Goal: Task Accomplishment & Management: Manage account settings

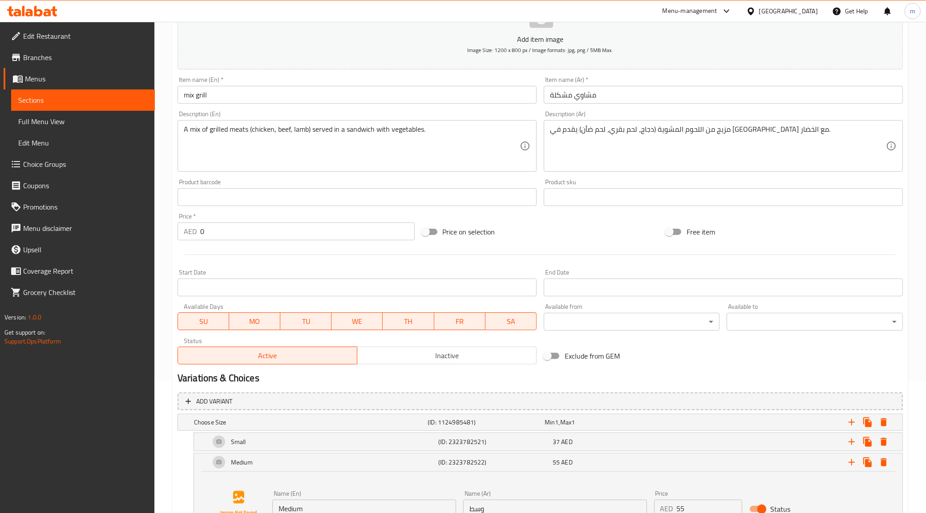
scroll to position [123, 0]
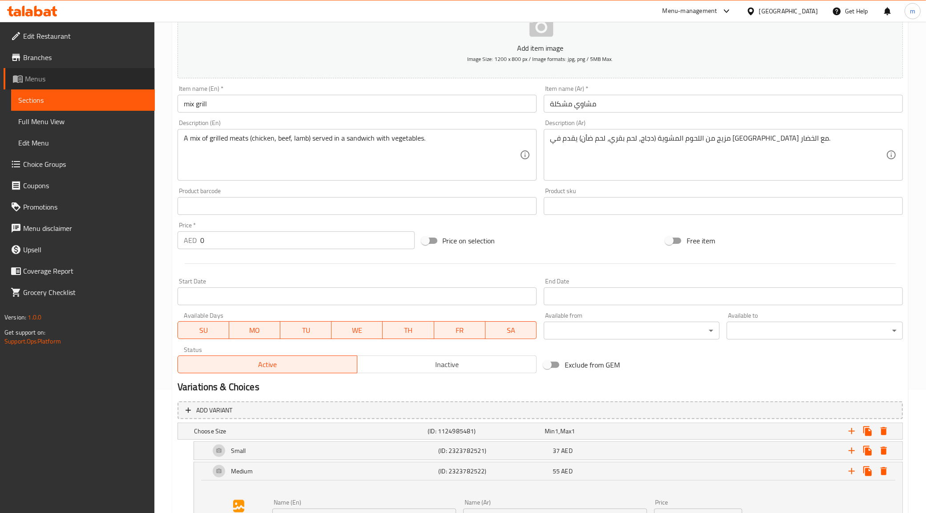
click at [47, 77] on span "Menus" at bounding box center [86, 78] width 123 height 11
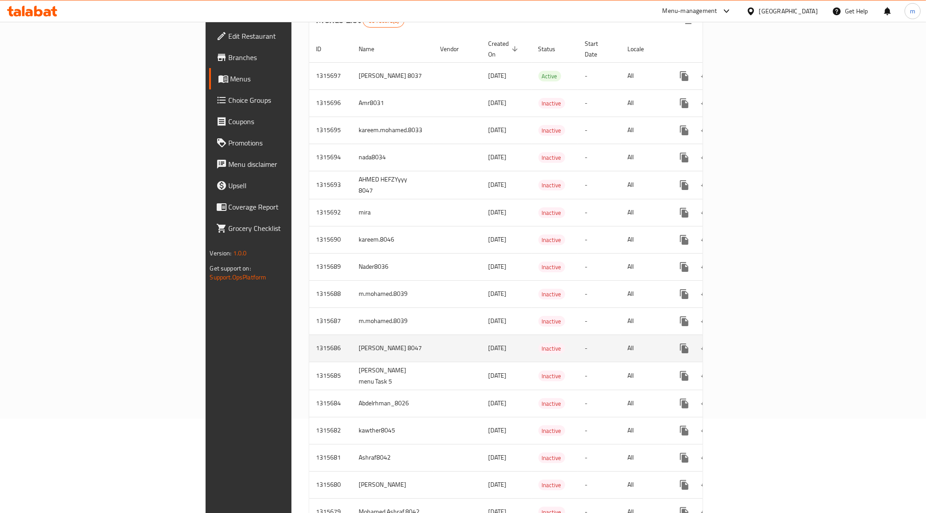
scroll to position [111, 0]
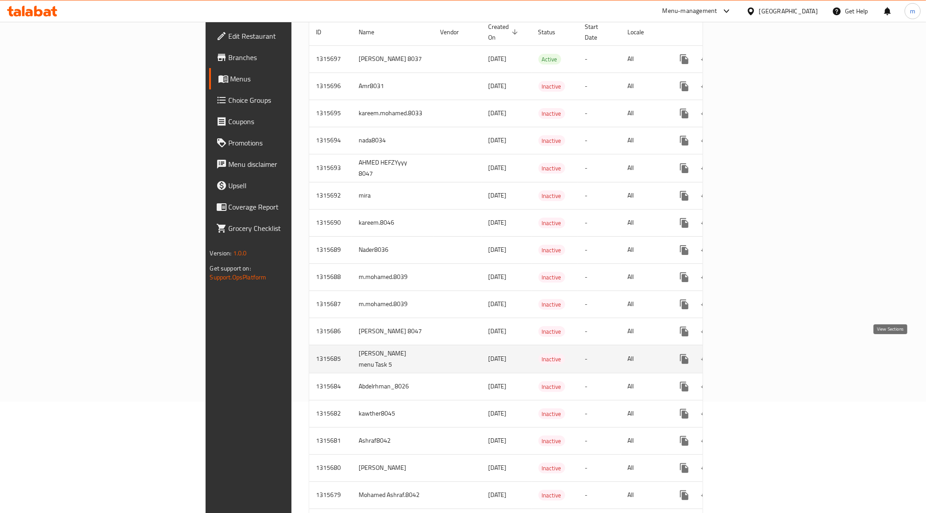
click at [754, 354] on icon "enhanced table" at bounding box center [748, 359] width 11 height 11
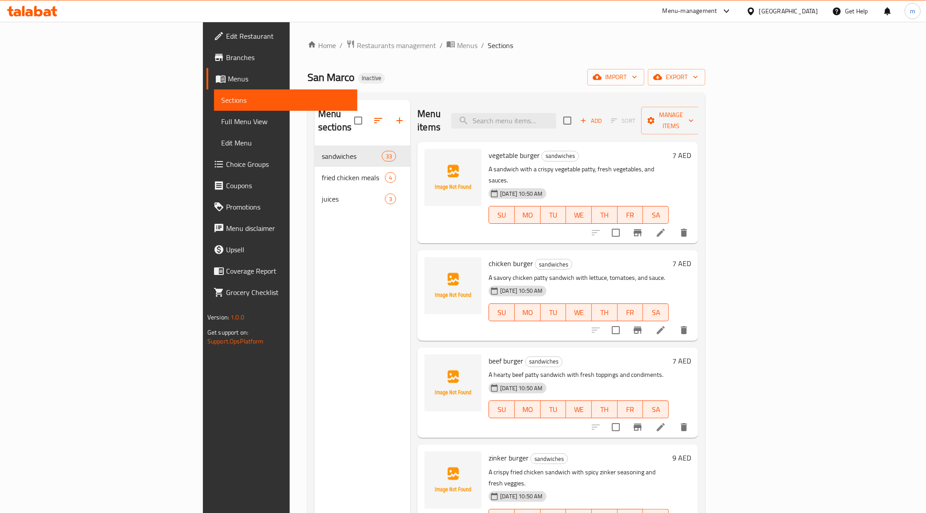
click at [221, 126] on span "Full Menu View" at bounding box center [285, 121] width 129 height 11
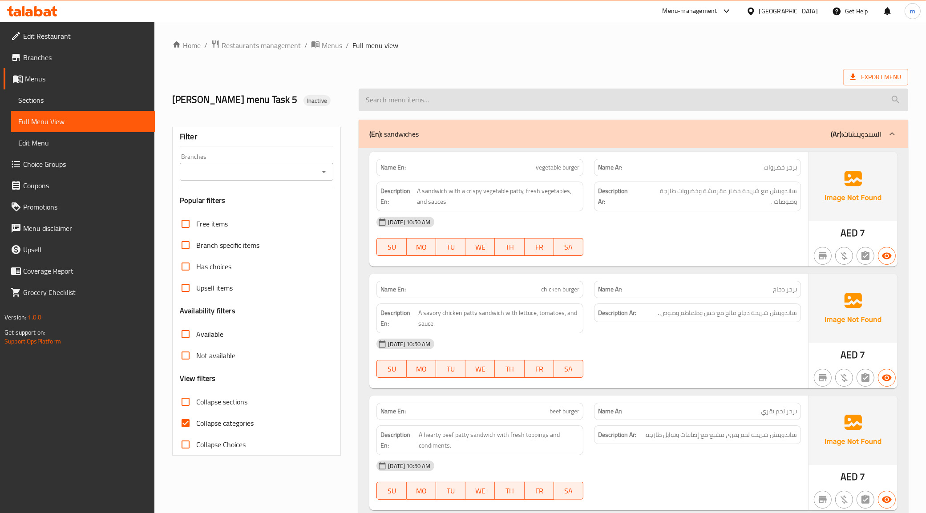
click at [882, 105] on input "search" at bounding box center [634, 100] width 550 height 23
paste input "prawns masala"
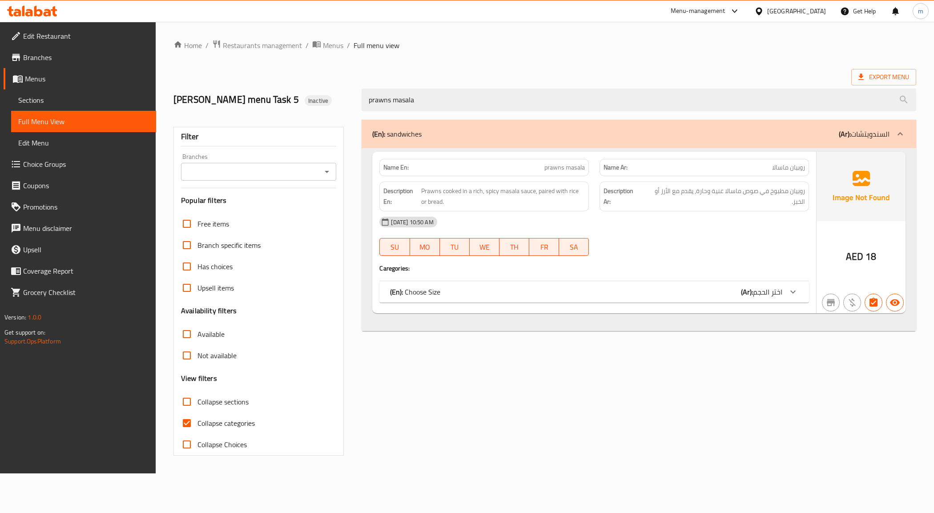
type input "prawns masala"
click at [546, 297] on div "(En): Choose Size (Ar): اختر الحجم" at bounding box center [586, 292] width 392 height 11
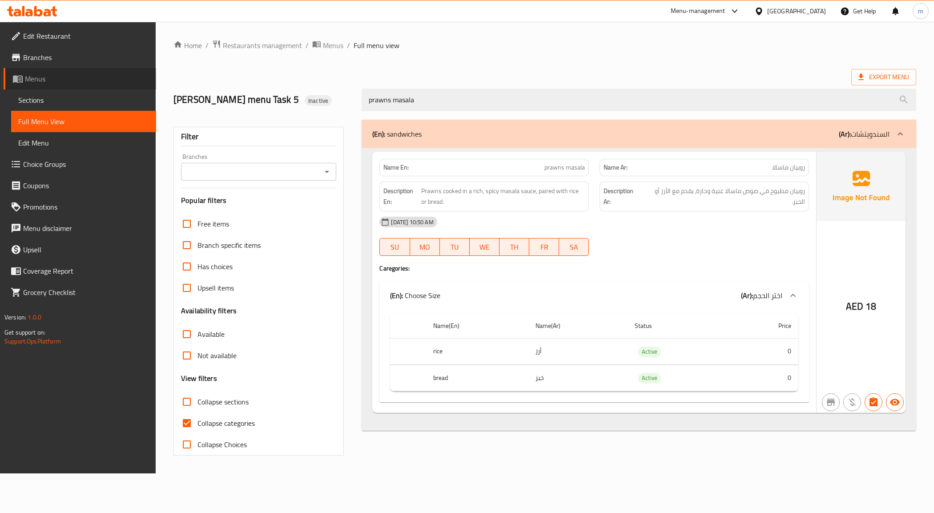
click at [39, 80] on span "Menus" at bounding box center [87, 78] width 124 height 11
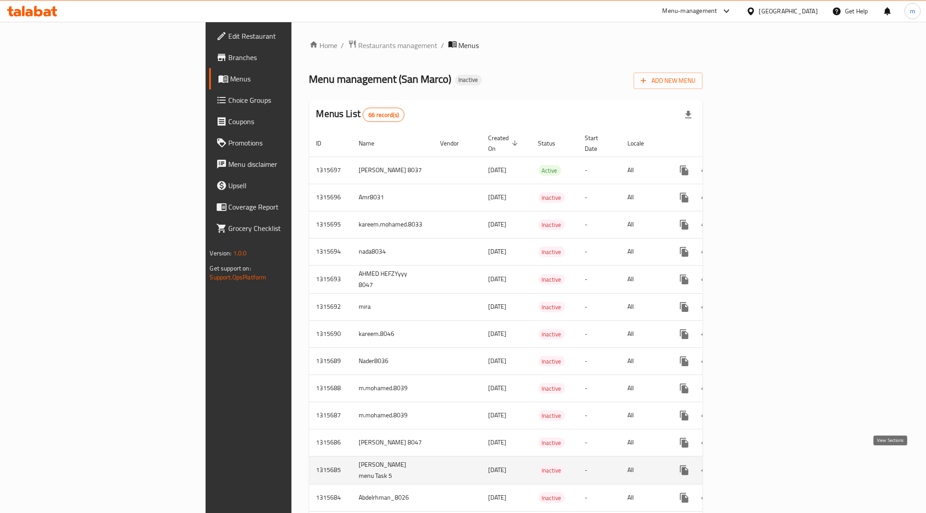
click at [754, 465] on icon "enhanced table" at bounding box center [748, 470] width 11 height 11
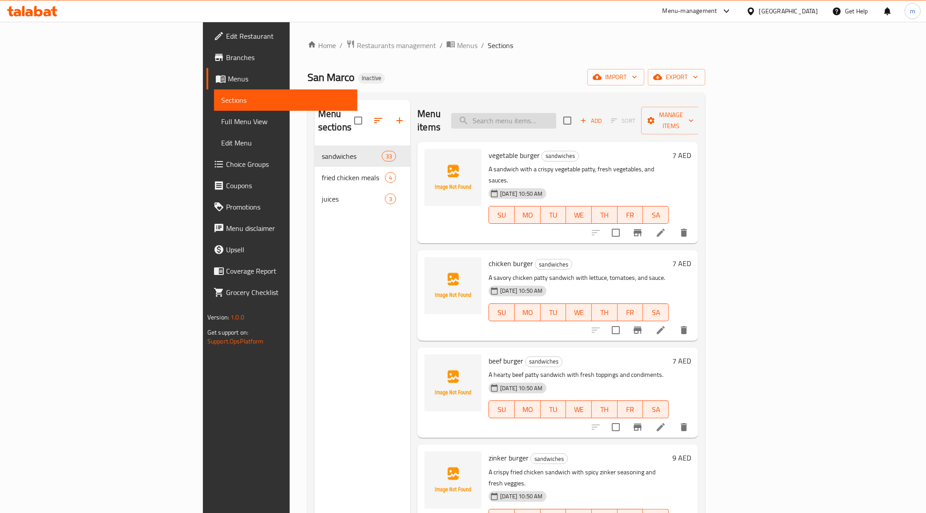
click at [556, 118] on input "search" at bounding box center [503, 121] width 105 height 16
paste input "paneer butter massala"
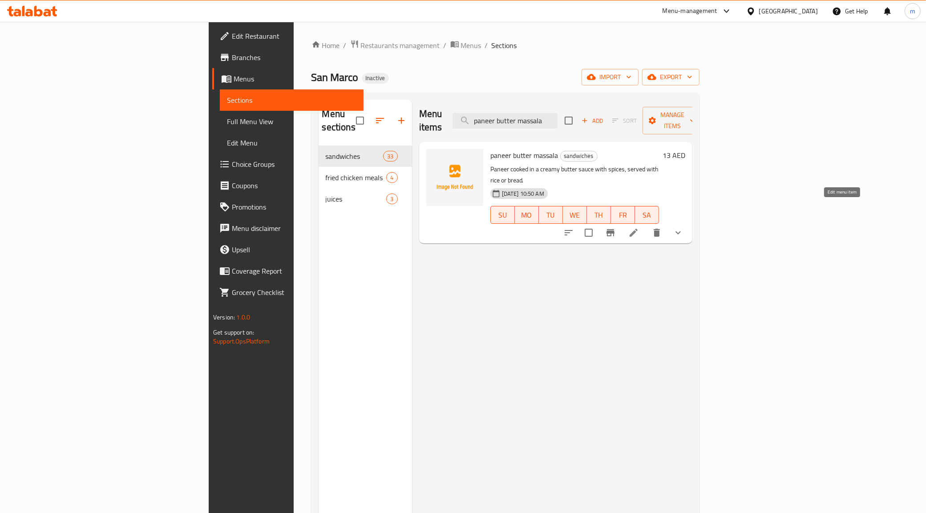
type input "paneer butter massala"
click at [638, 229] on icon at bounding box center [634, 233] width 8 height 8
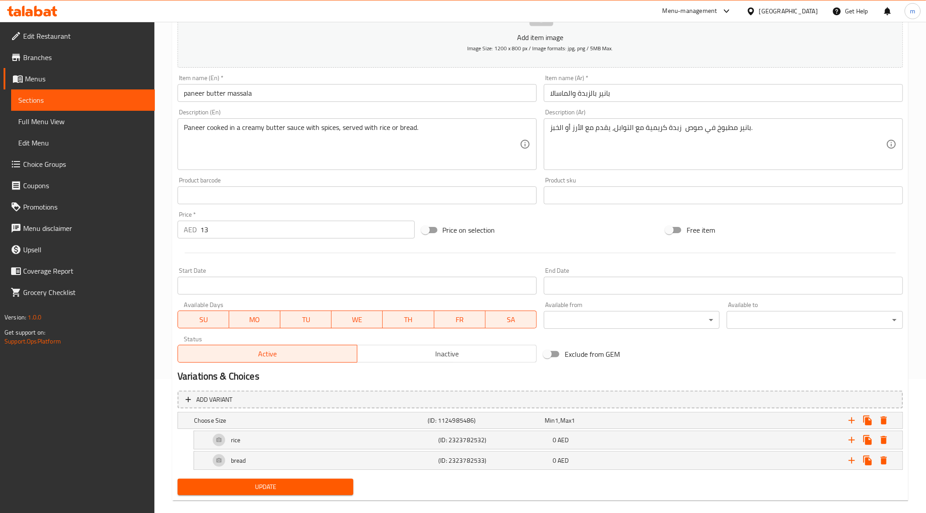
scroll to position [146, 0]
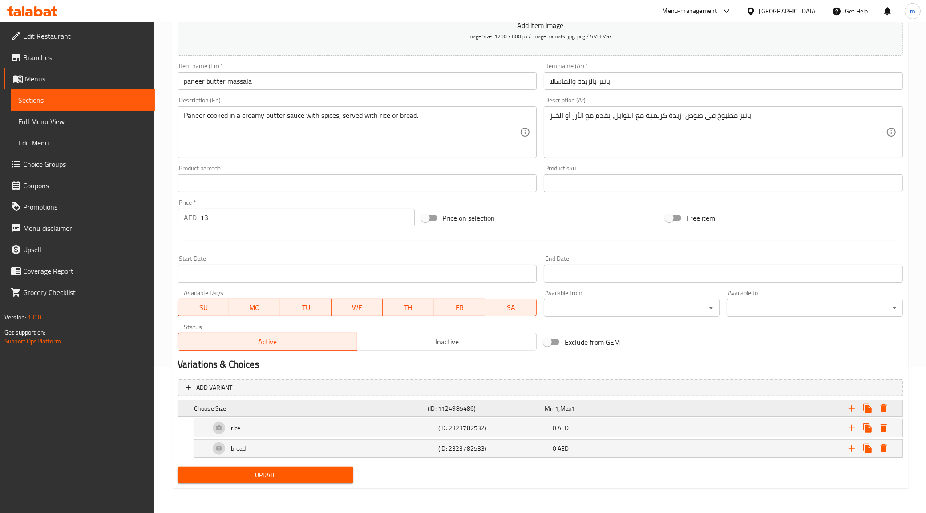
click at [306, 408] on h5 "Choose Size" at bounding box center [309, 408] width 230 height 9
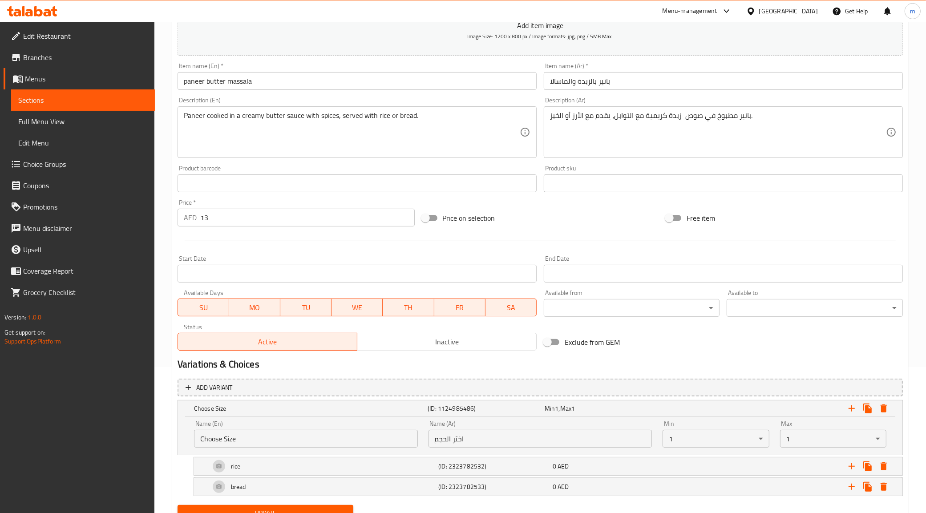
click at [259, 440] on input "Choose Size" at bounding box center [306, 439] width 224 height 18
paste input "your Choose of"
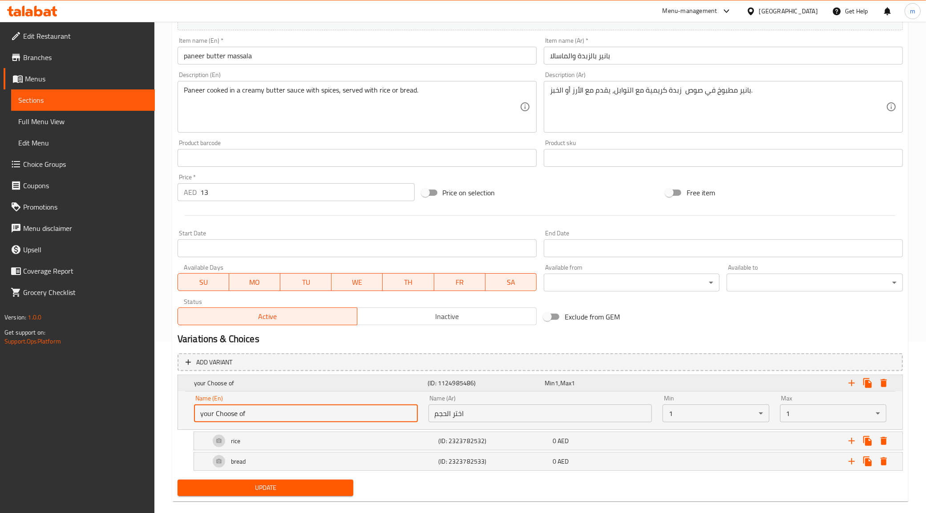
scroll to position [185, 0]
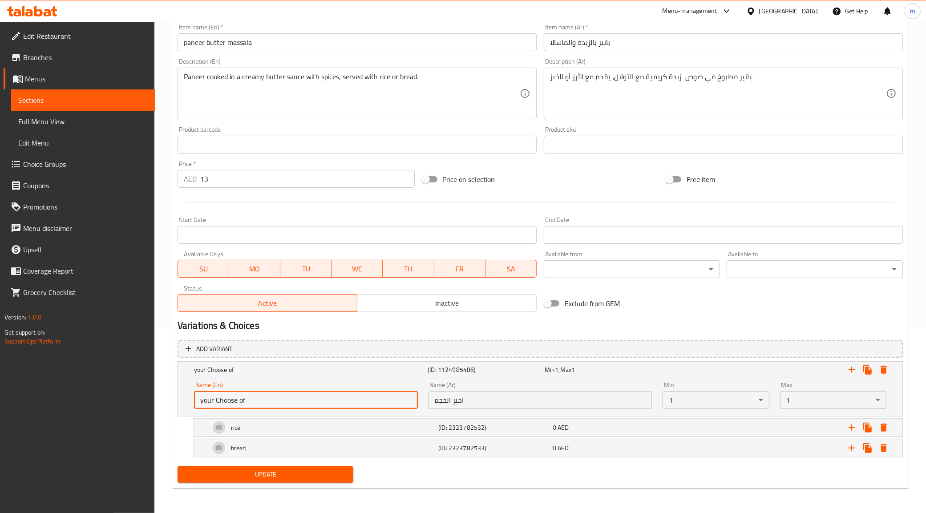
type input "your Choose of"
click at [296, 475] on span "Update" at bounding box center [266, 474] width 162 height 11
click at [34, 74] on span "Menus" at bounding box center [86, 78] width 123 height 11
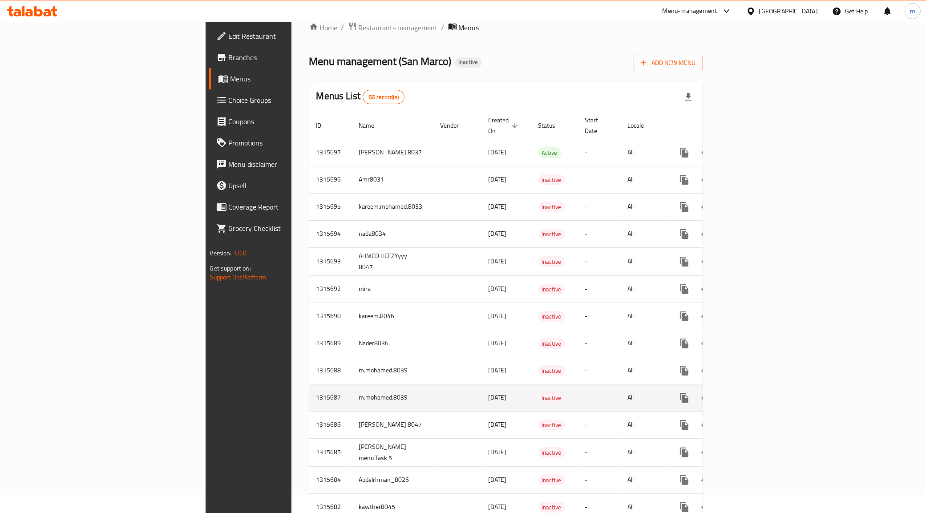
scroll to position [73, 0]
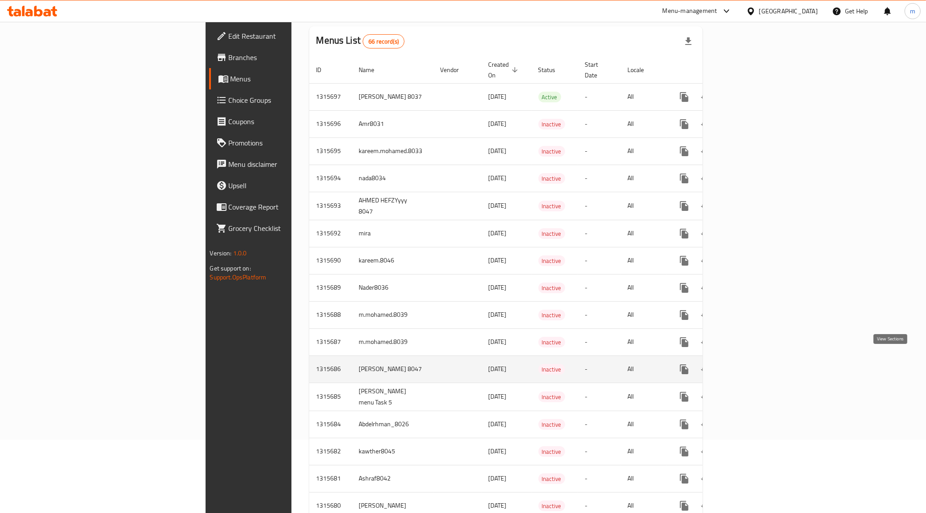
click at [754, 364] on icon "enhanced table" at bounding box center [748, 369] width 11 height 11
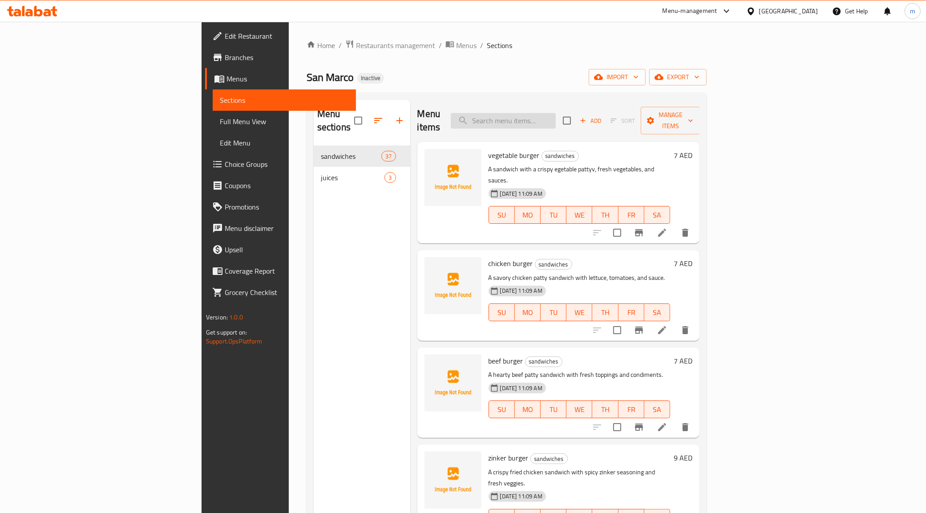
click at [556, 113] on input "search" at bounding box center [503, 121] width 105 height 16
paste input "prawns masala"
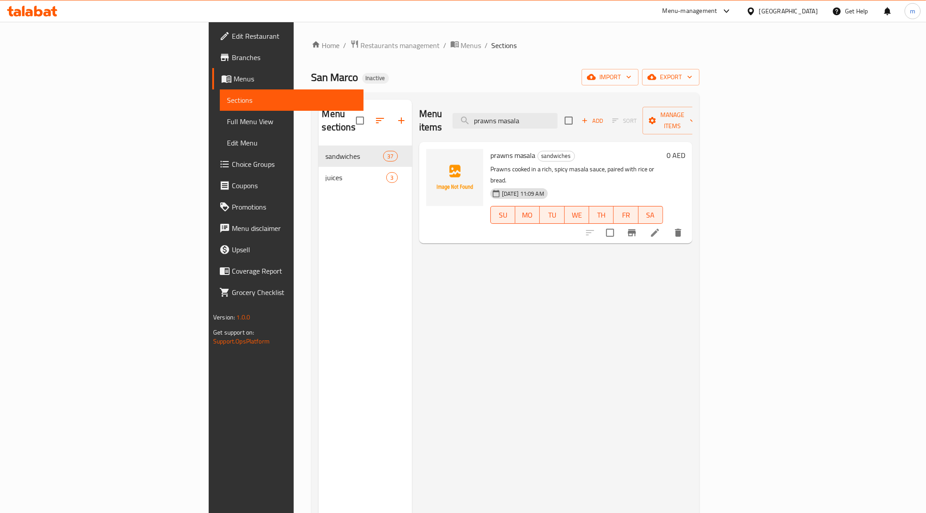
type input "prawns masala"
click at [663, 149] on h6 "prawns masala sandwiches" at bounding box center [576, 155] width 173 height 12
click at [227, 117] on span "Full Menu View" at bounding box center [291, 121] width 129 height 11
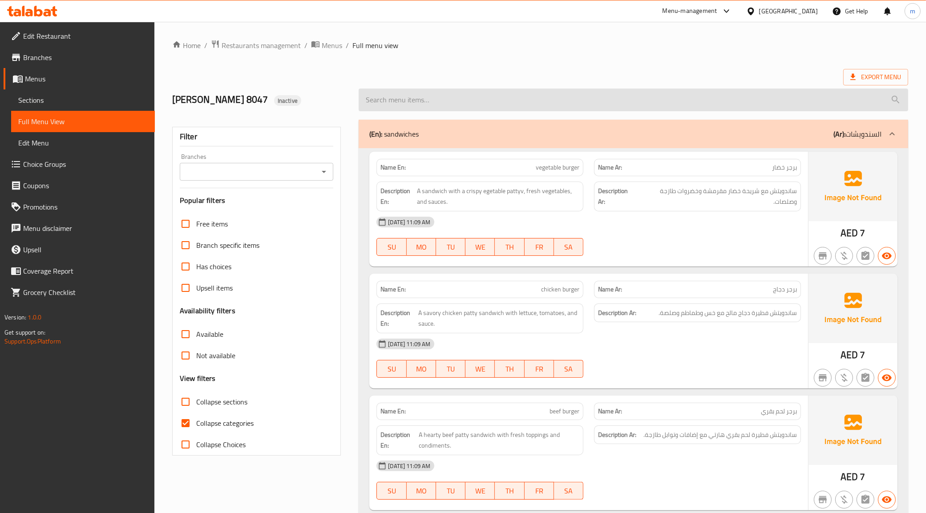
click at [523, 105] on input "search" at bounding box center [634, 100] width 550 height 23
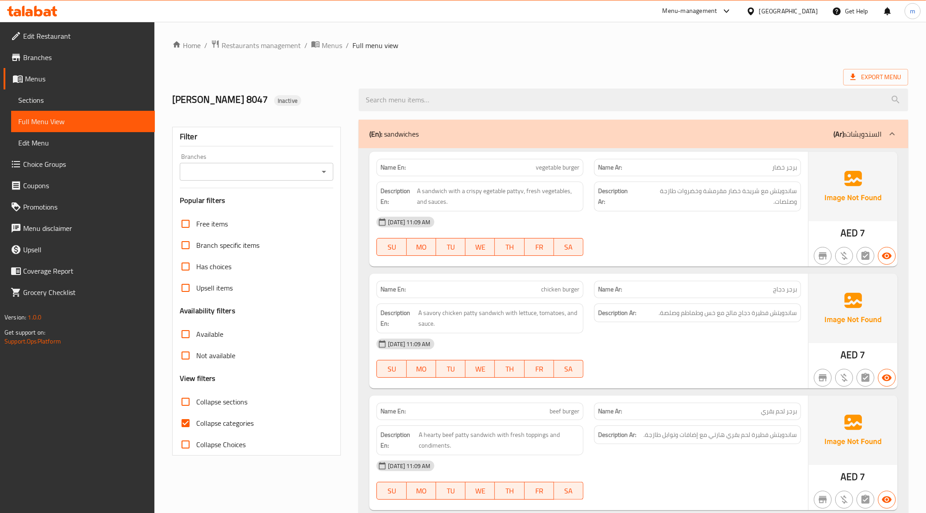
click at [185, 423] on input "Collapse categories" at bounding box center [185, 422] width 21 height 21
checkbox input "false"
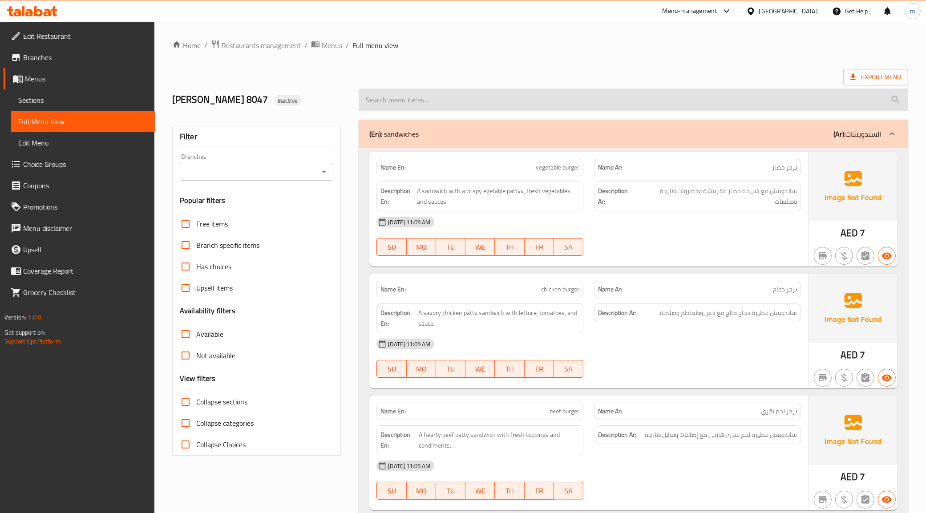
click at [449, 101] on input "search" at bounding box center [634, 100] width 550 height 23
paste input "prawns masala"
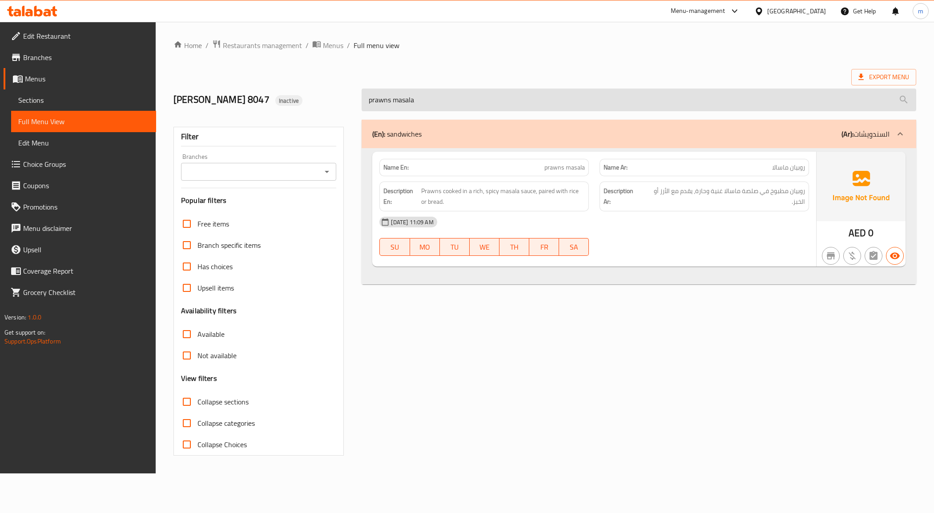
type input "prawns masala"
drag, startPoint x: 421, startPoint y: 102, endPoint x: 368, endPoint y: 102, distance: 53.8
click at [368, 102] on input "prawns masala" at bounding box center [639, 100] width 554 height 23
click at [473, 96] on input "prawns masala" at bounding box center [639, 100] width 554 height 23
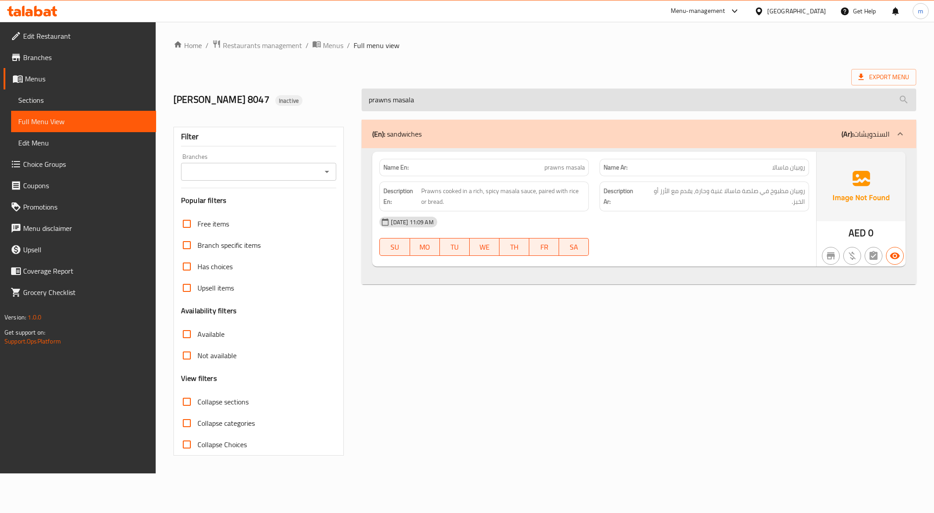
click at [473, 96] on input "prawns masala" at bounding box center [639, 100] width 554 height 23
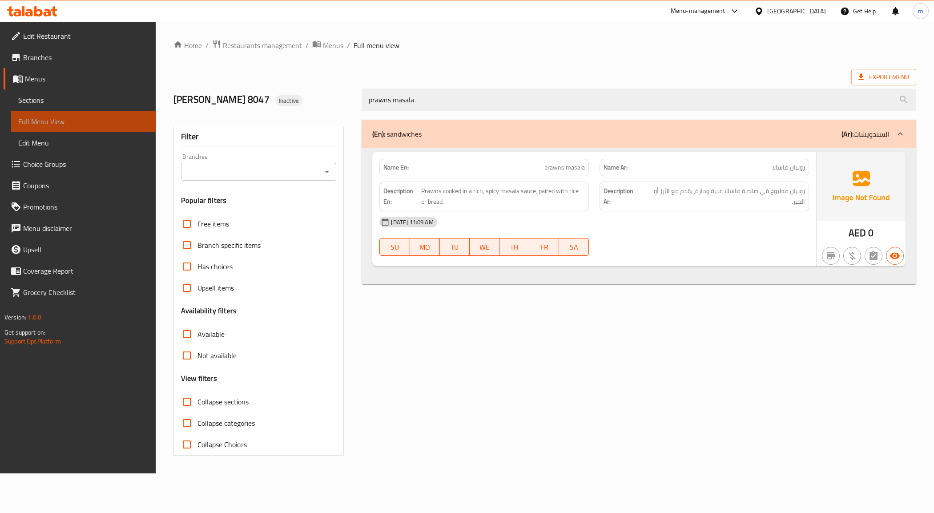
click at [81, 121] on span "Full Menu View" at bounding box center [83, 121] width 131 height 11
click at [649, 230] on div "04-10-2025 11:09 AM" at bounding box center [594, 221] width 440 height 21
click at [39, 79] on span "Menus" at bounding box center [87, 78] width 124 height 11
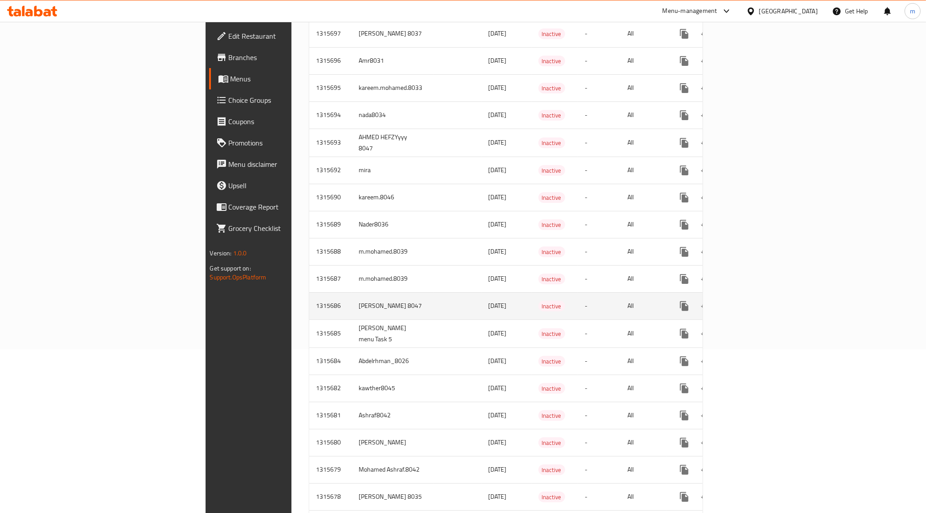
scroll to position [167, 0]
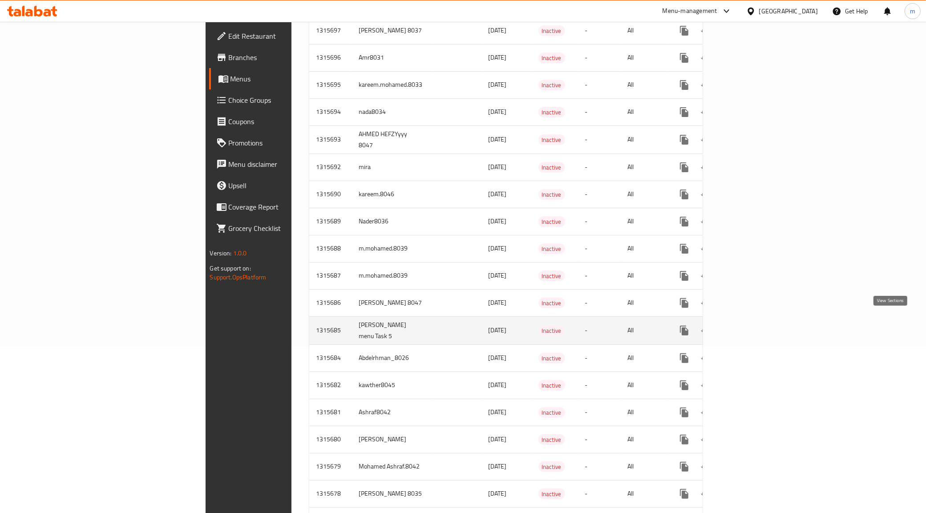
click at [754, 325] on icon "enhanced table" at bounding box center [748, 330] width 11 height 11
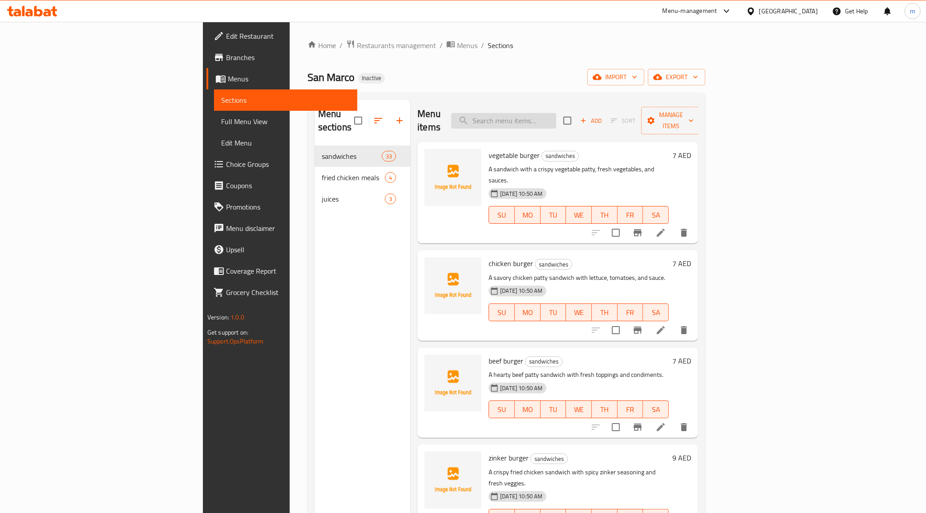
click at [556, 119] on input "search" at bounding box center [503, 121] width 105 height 16
paste input "green chili charcoal"
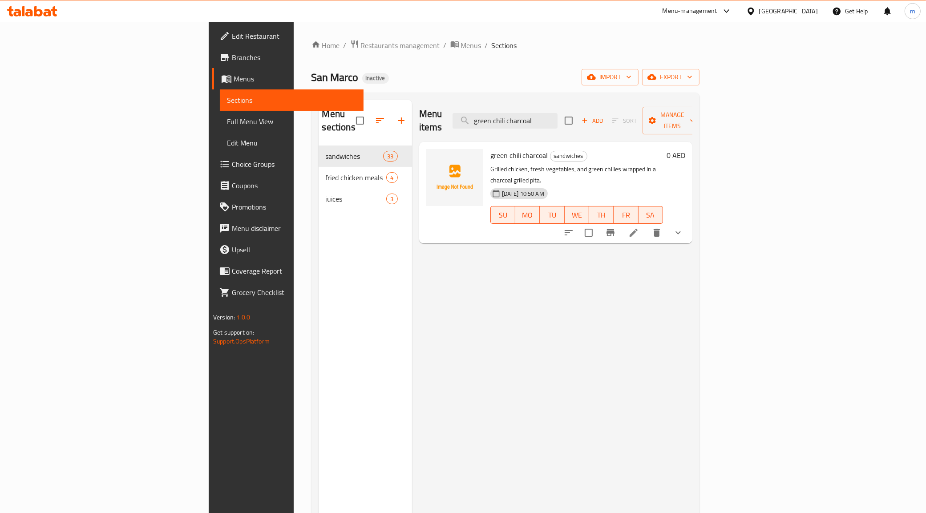
type input "green chili charcoal"
click at [667, 150] on div "green chili charcoal sandwiches Grilled chicken, fresh vegetables, and green ch…" at bounding box center [577, 193] width 180 height 94
click at [227, 121] on span "Full Menu View" at bounding box center [291, 121] width 129 height 11
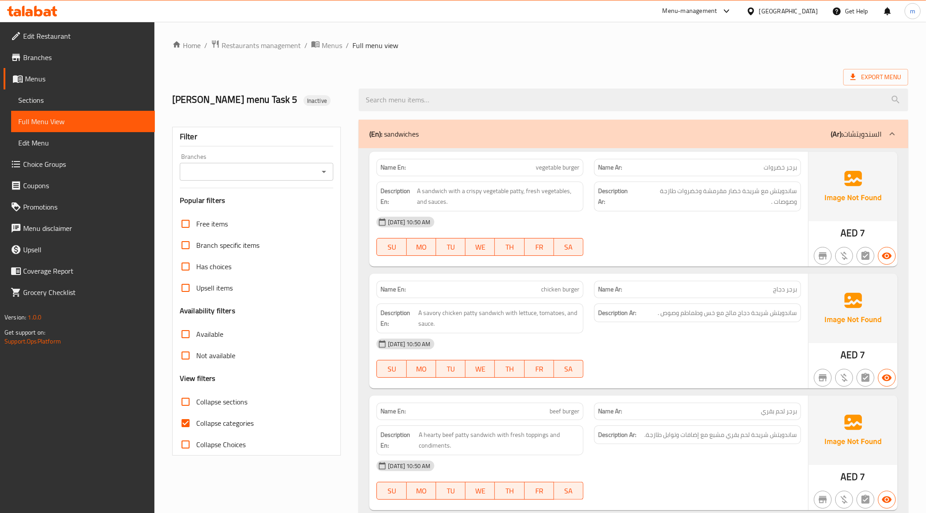
click at [201, 428] on span "Collapse categories" at bounding box center [224, 423] width 57 height 11
click at [196, 434] on input "Collapse categories" at bounding box center [185, 422] width 21 height 21
checkbox input "false"
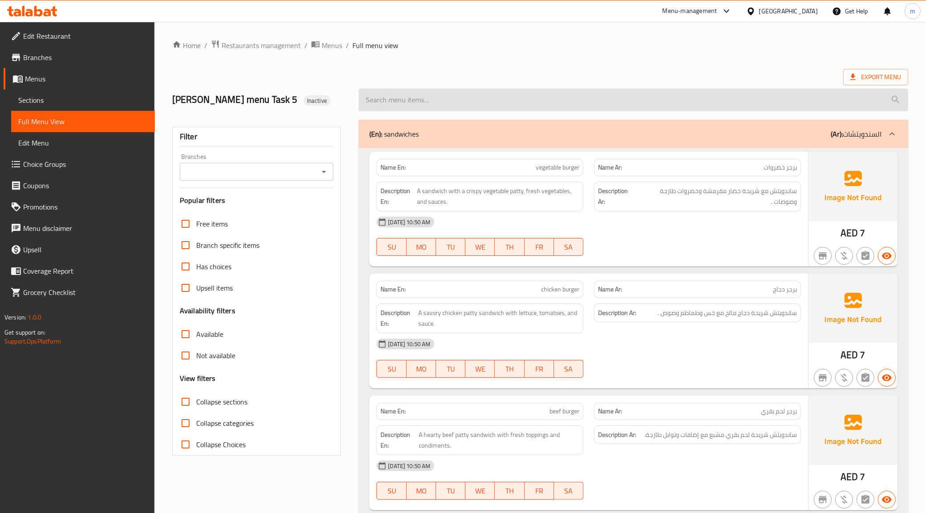
click at [508, 111] on input "search" at bounding box center [634, 100] width 550 height 23
paste input "green chili charcoal"
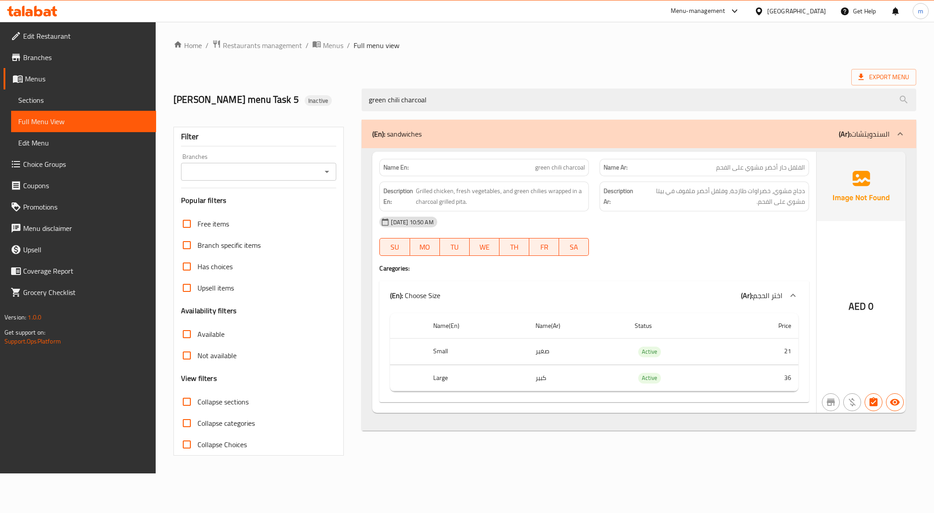
type input "green chili charcoal"
click at [753, 302] on span "اختر الحجم" at bounding box center [767, 295] width 29 height 13
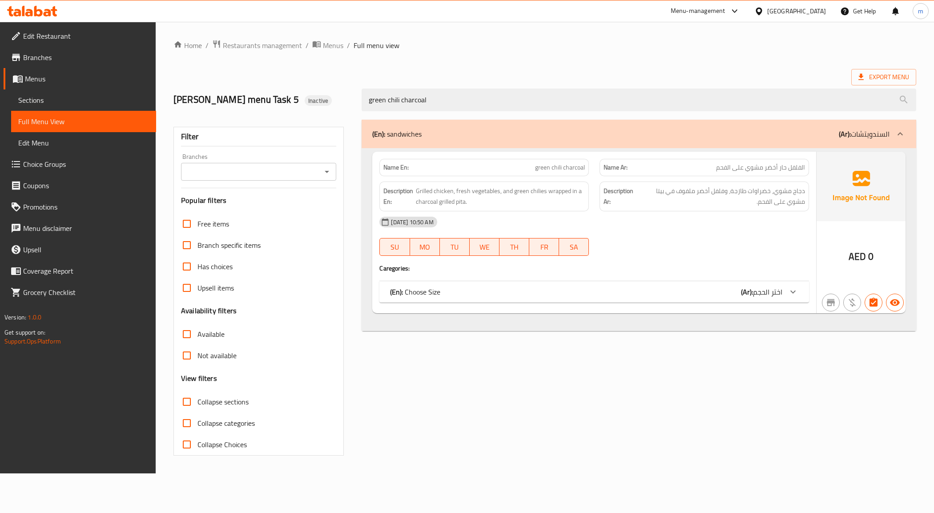
click at [739, 297] on div "(En): Choose Size (Ar): اختر الحجم" at bounding box center [586, 292] width 392 height 11
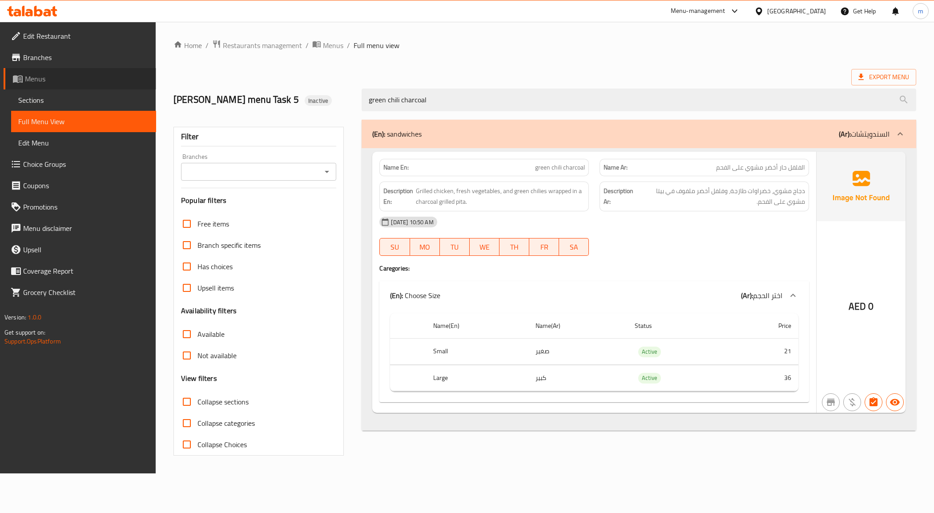
click at [54, 81] on span "Menus" at bounding box center [87, 78] width 124 height 11
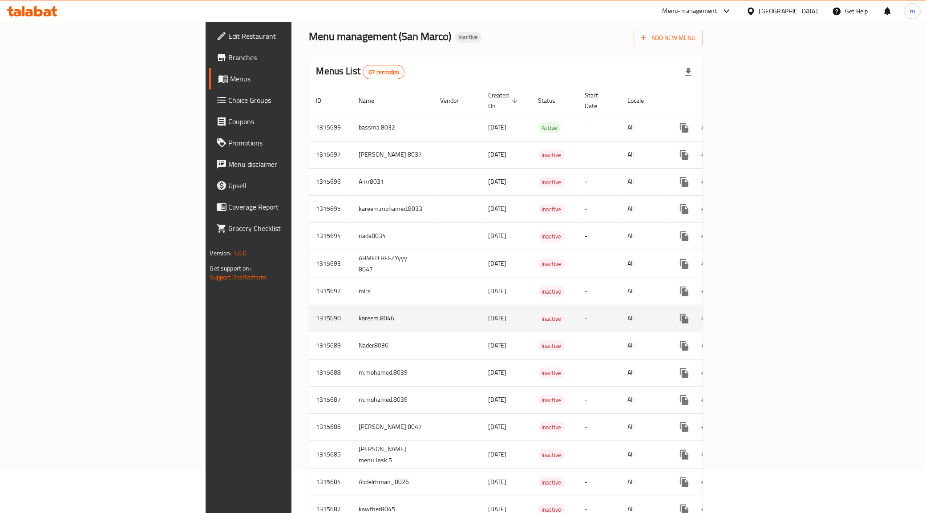
scroll to position [56, 0]
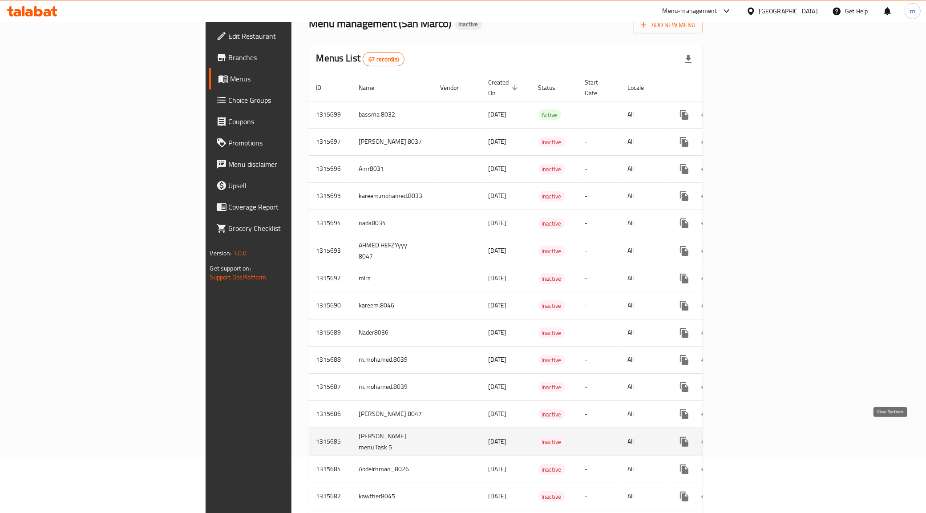
click at [754, 437] on icon "enhanced table" at bounding box center [748, 442] width 11 height 11
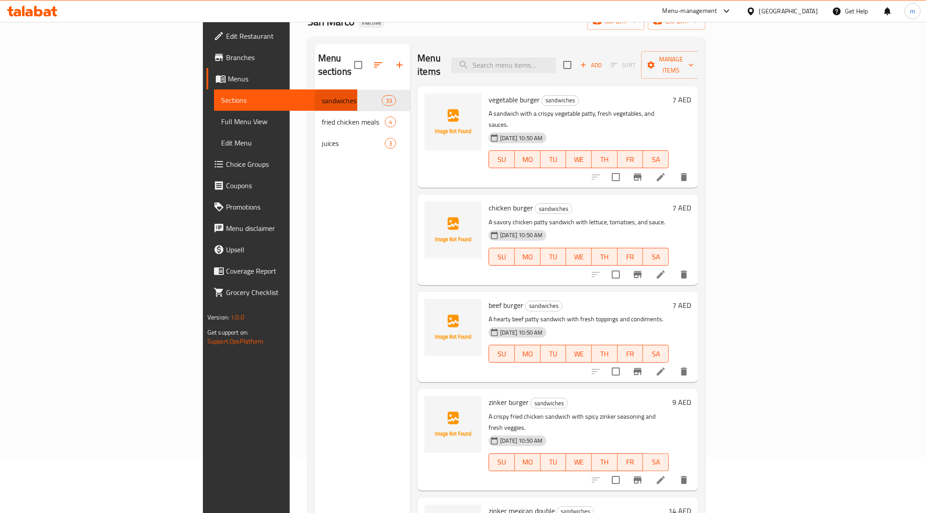
click at [221, 125] on span "Full Menu View" at bounding box center [285, 121] width 129 height 11
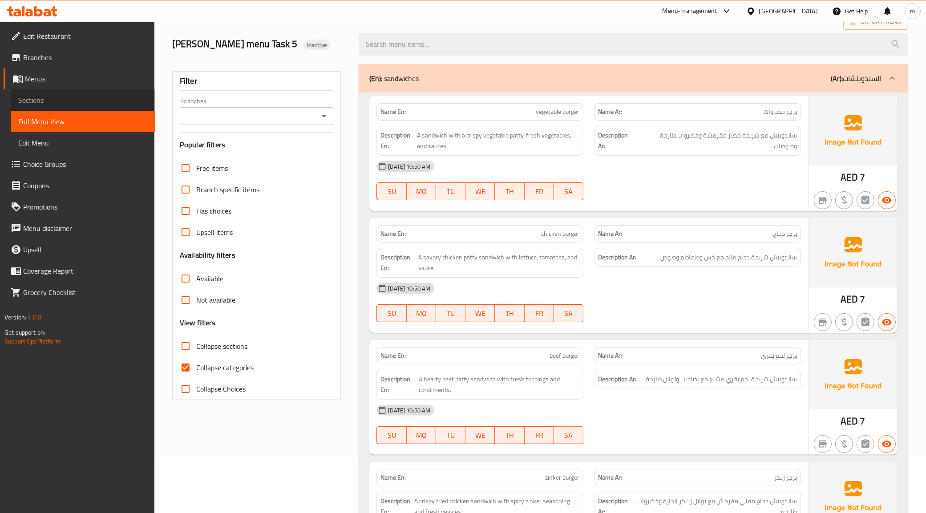
click at [67, 98] on span "Sections" at bounding box center [82, 100] width 129 height 11
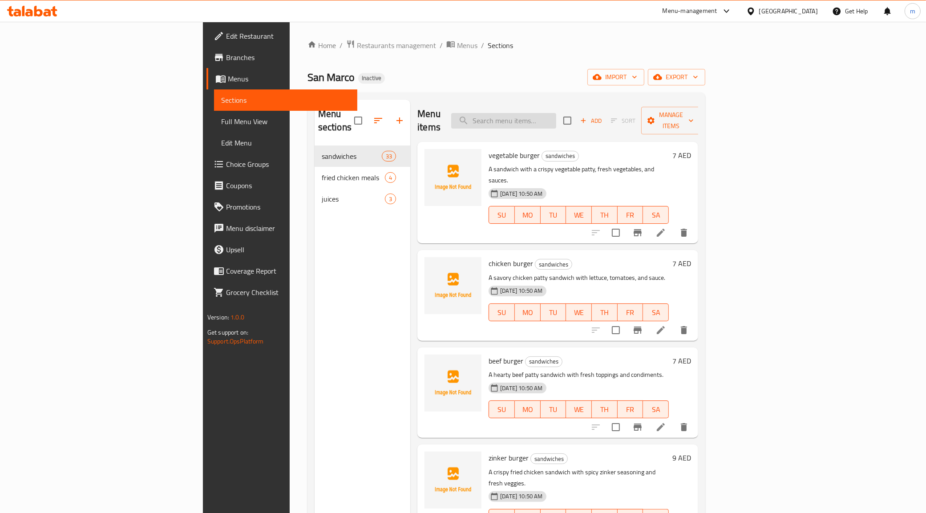
click at [556, 113] on input "search" at bounding box center [503, 121] width 105 height 16
paste input "green chili charcoal"
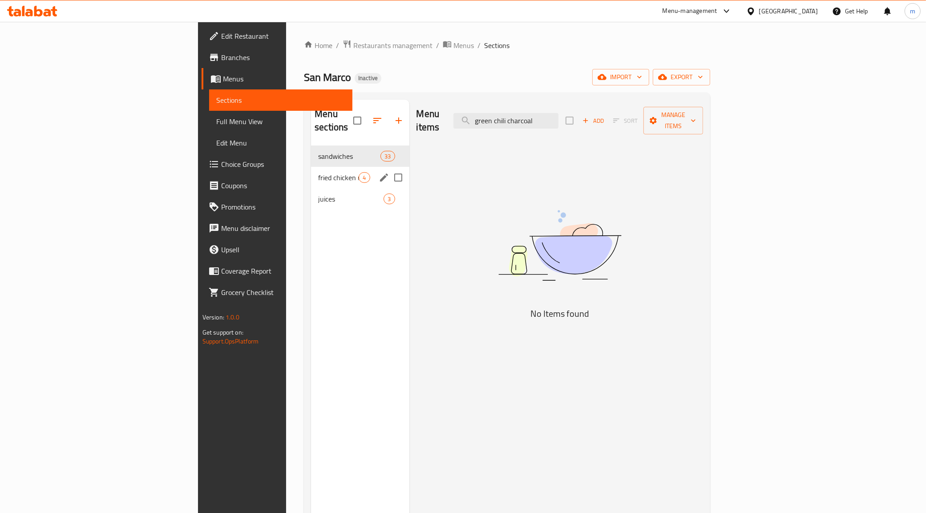
click at [326, 167] on div "fried chicken meals 4" at bounding box center [360, 177] width 98 height 21
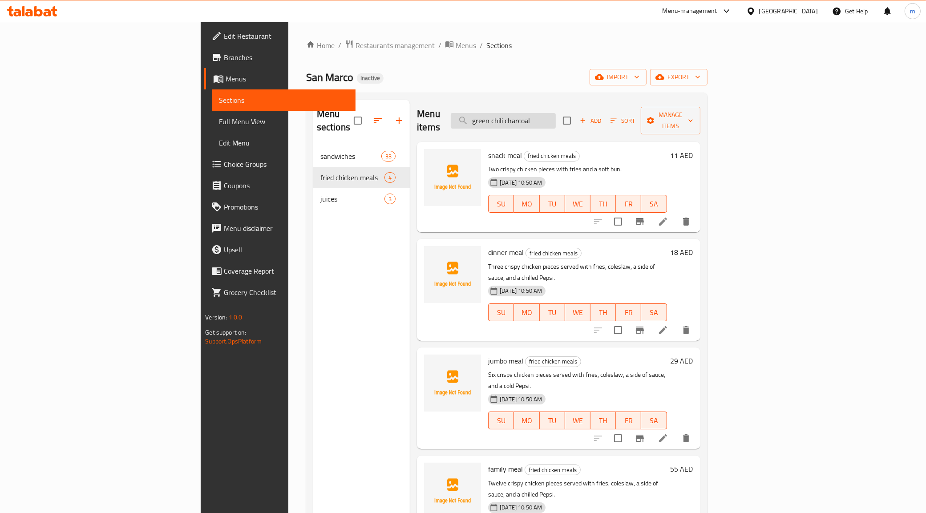
click at [556, 116] on input "green chili charcoal" at bounding box center [503, 121] width 105 height 16
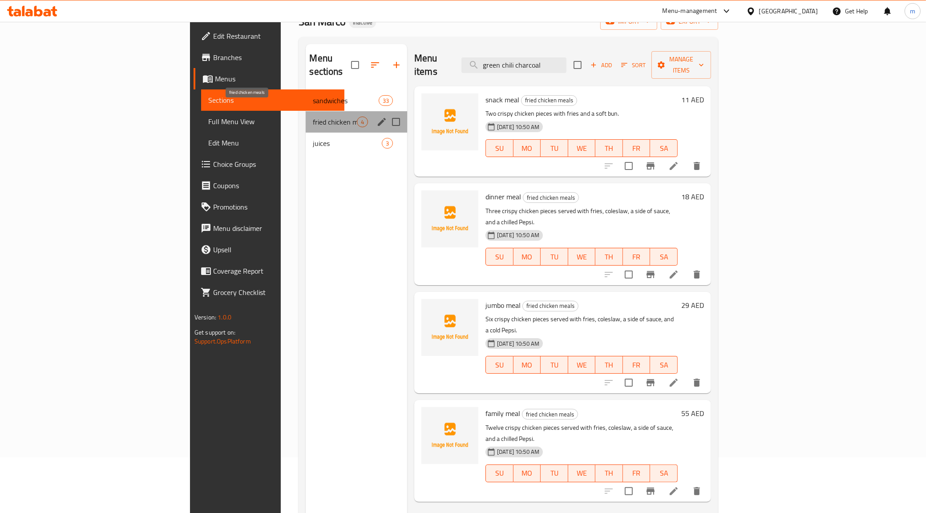
click at [313, 117] on span "fried chicken meals" at bounding box center [335, 122] width 44 height 11
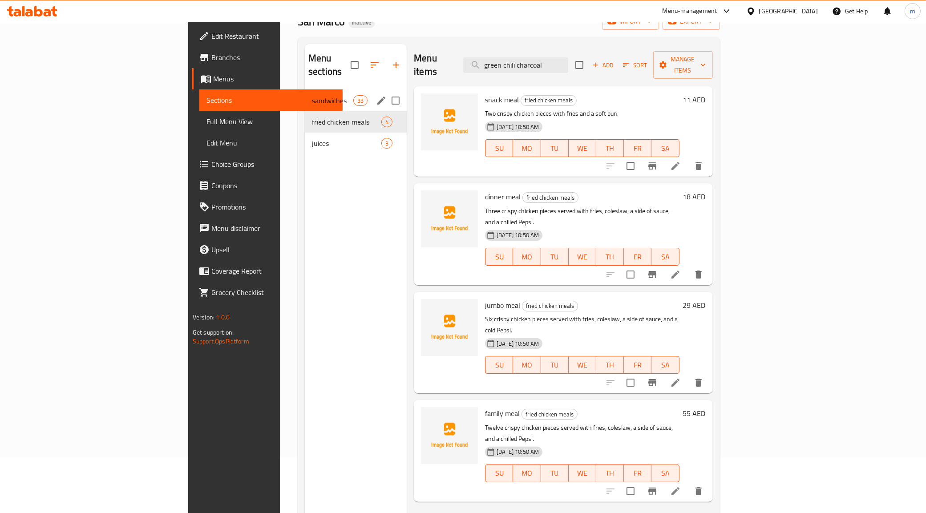
click at [312, 95] on span "sandwiches" at bounding box center [332, 100] width 41 height 11
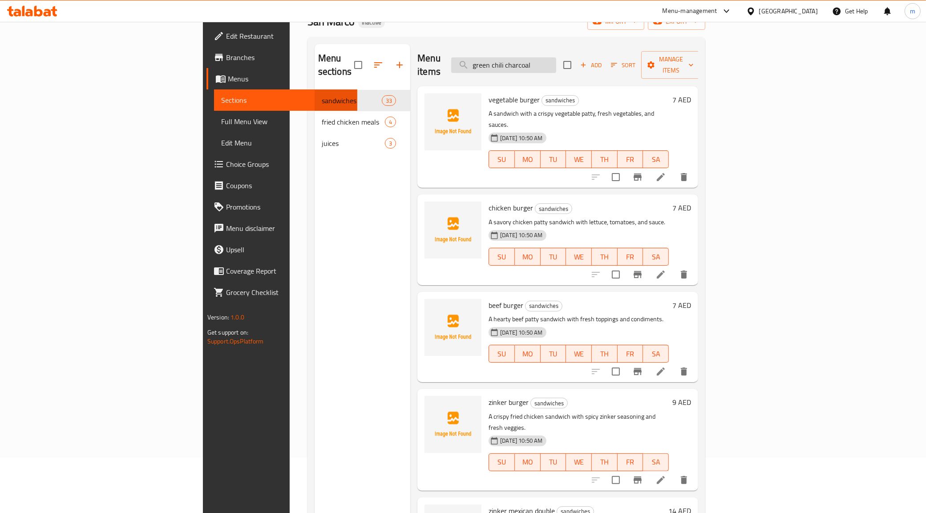
click at [556, 65] on input "green chili charcoal" at bounding box center [503, 65] width 105 height 16
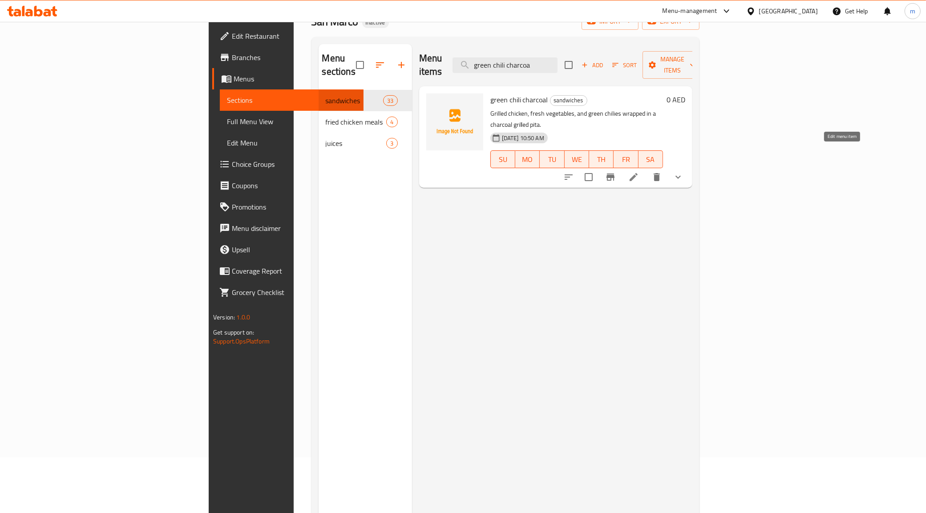
type input "green chili charcoa"
click at [639, 172] on icon at bounding box center [633, 177] width 11 height 11
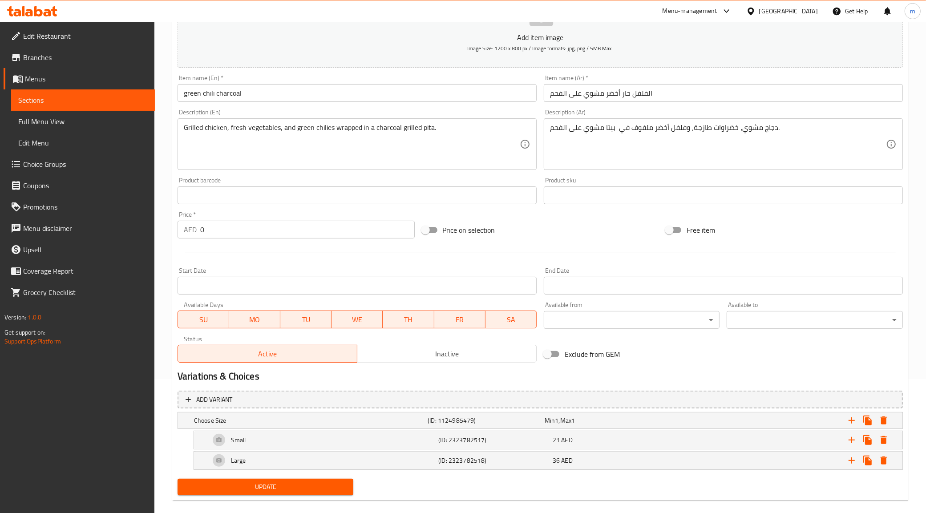
scroll to position [146, 0]
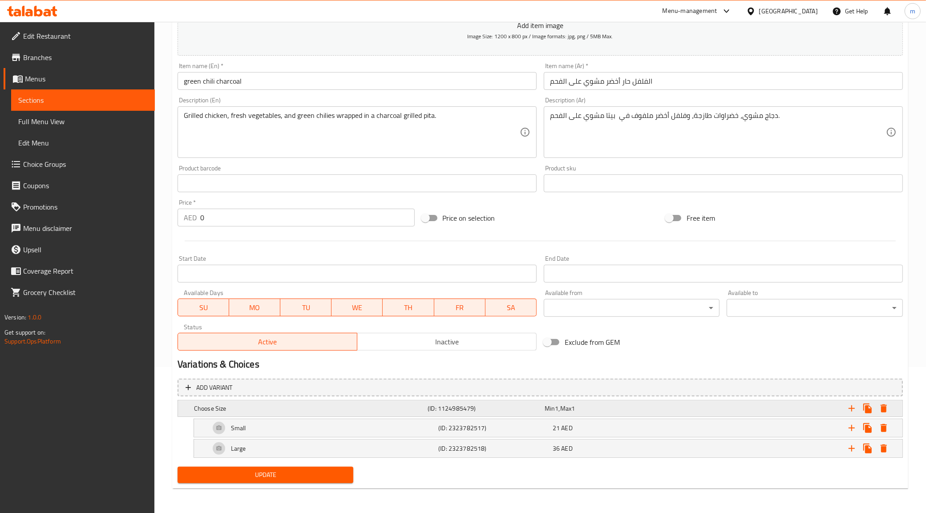
click at [241, 405] on h5 "Choose Size" at bounding box center [309, 408] width 230 height 9
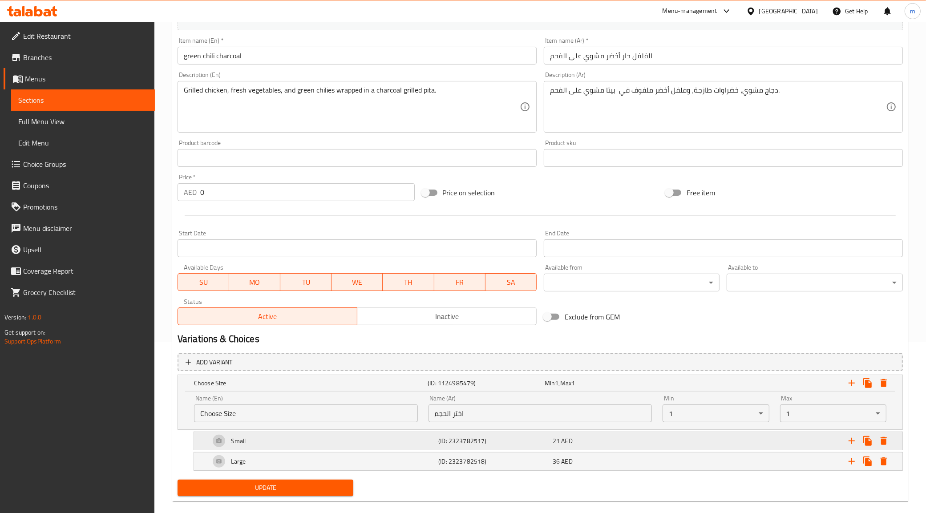
scroll to position [185, 0]
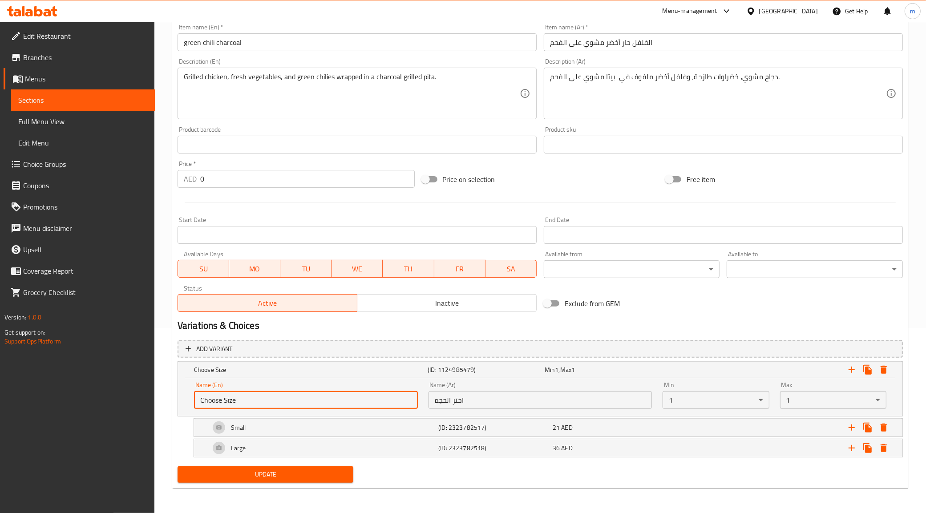
click at [253, 399] on input "Choose Size" at bounding box center [306, 400] width 224 height 18
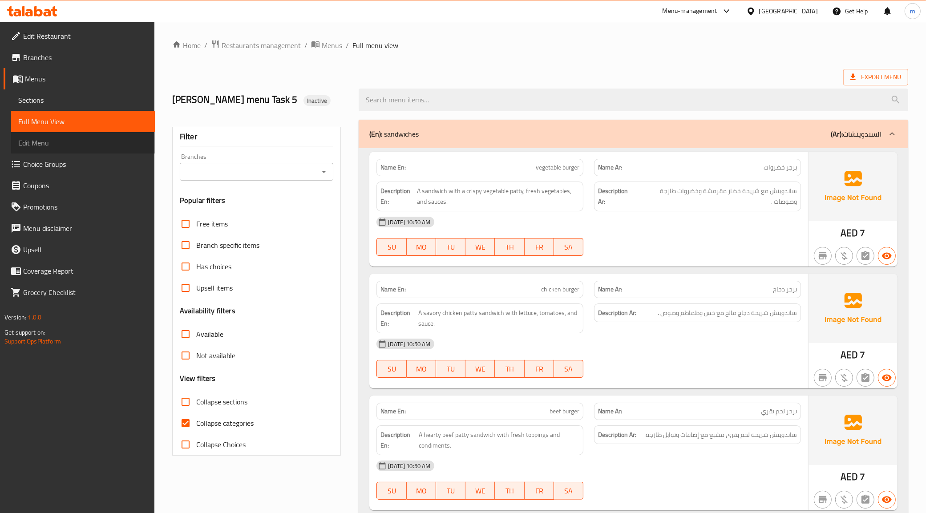
click at [39, 147] on span "Edit Menu" at bounding box center [82, 142] width 129 height 11
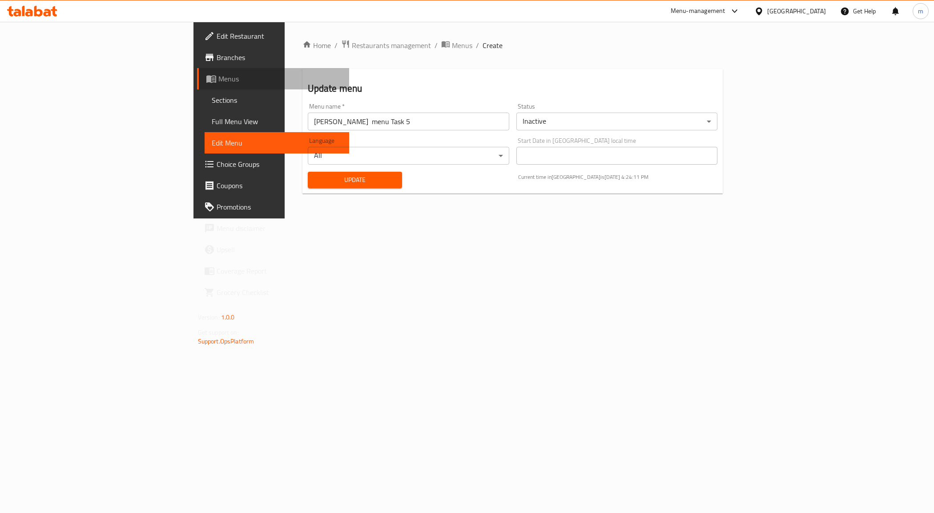
click at [218, 78] on span "Menus" at bounding box center [280, 78] width 124 height 11
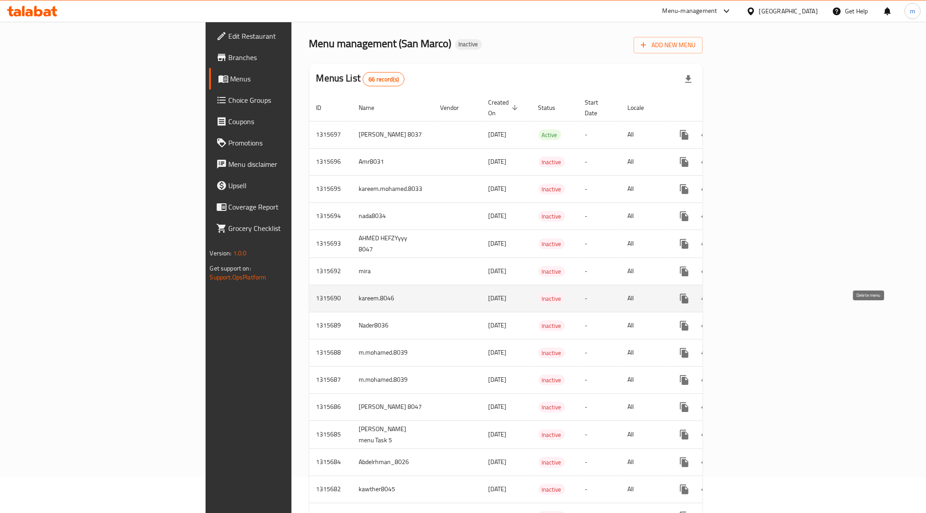
scroll to position [56, 0]
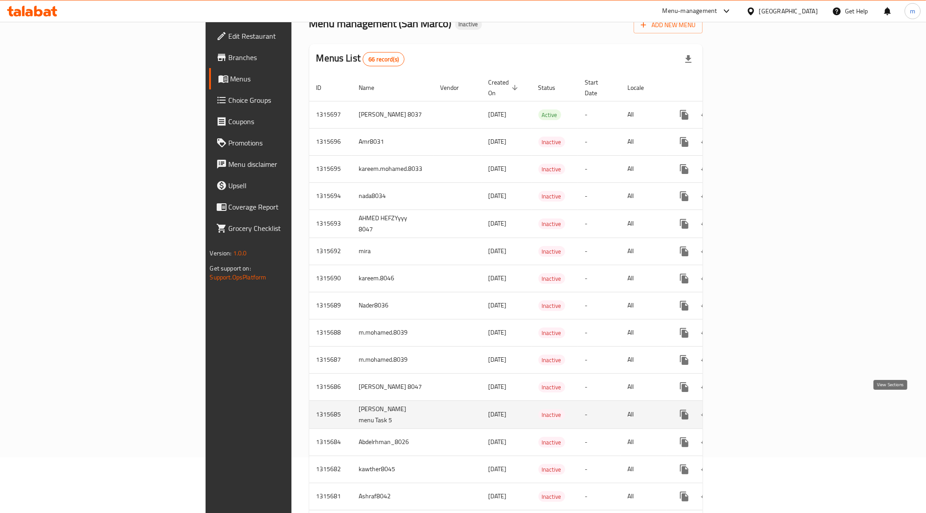
click at [754, 409] on icon "enhanced table" at bounding box center [748, 414] width 11 height 11
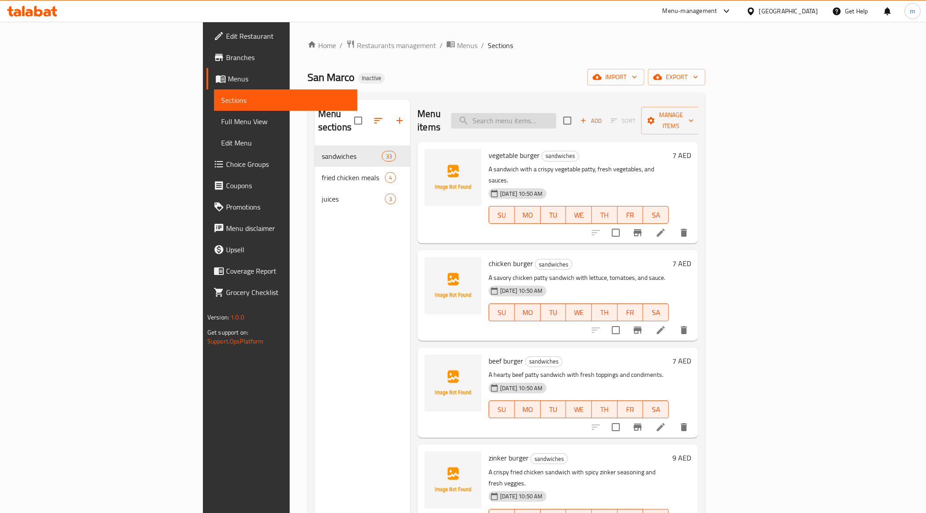
click at [556, 121] on input "search" at bounding box center [503, 121] width 105 height 16
paste input "prawns masala"
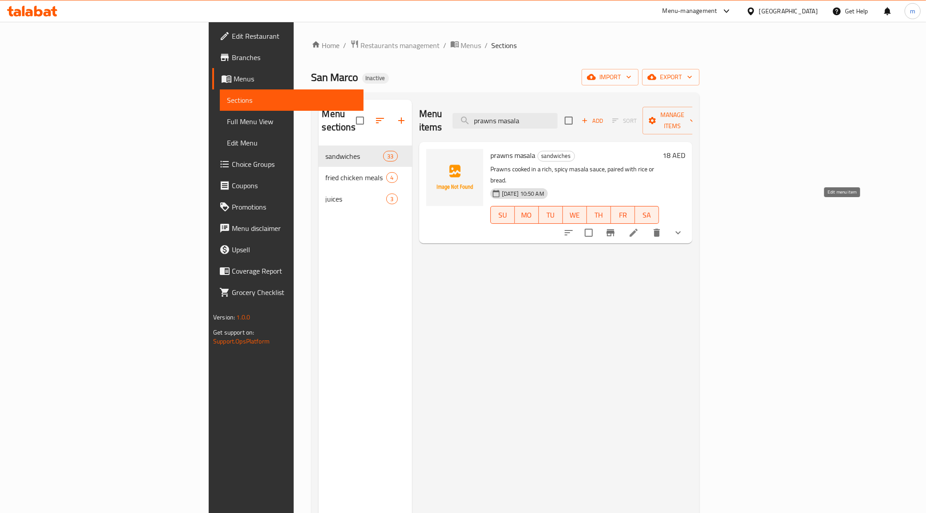
type input "prawns masala"
click at [639, 227] on icon at bounding box center [633, 232] width 11 height 11
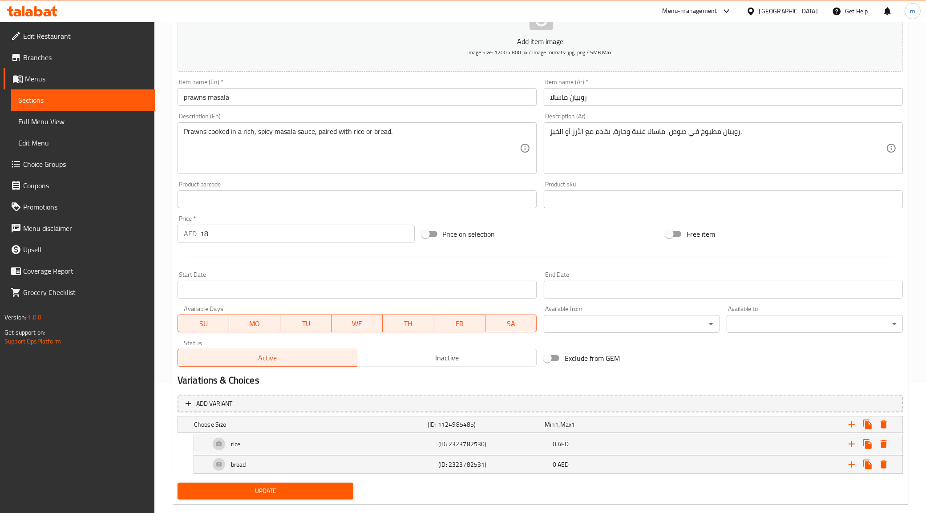
scroll to position [146, 0]
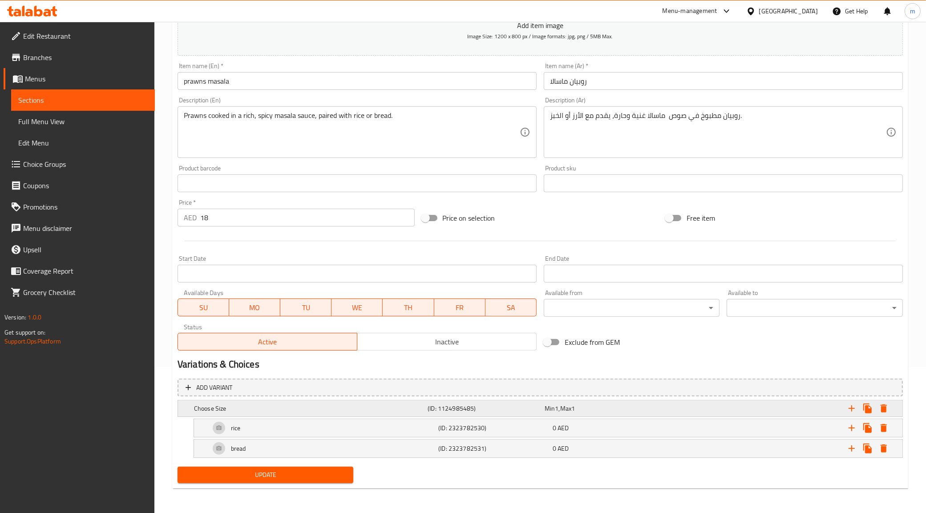
click at [270, 406] on h5 "Choose Size" at bounding box center [309, 408] width 230 height 9
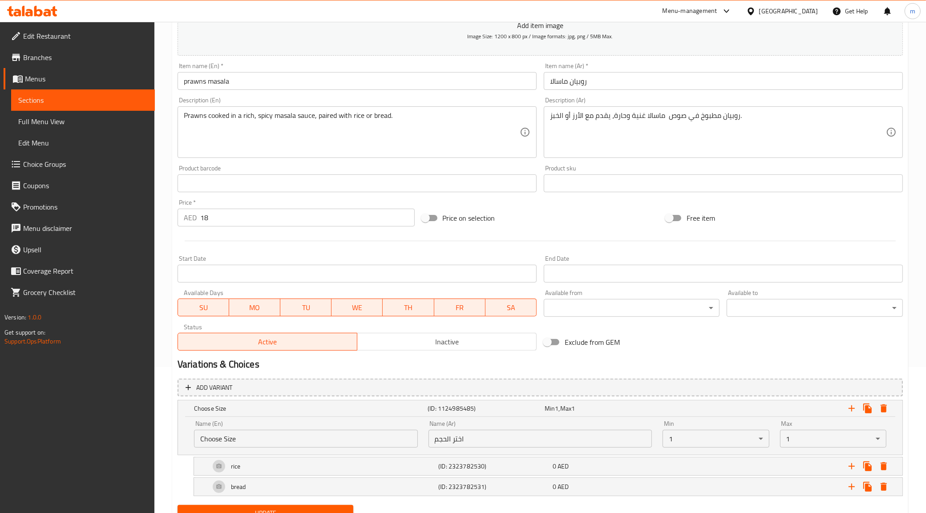
click at [243, 438] on input "Choose Size" at bounding box center [306, 439] width 224 height 18
click at [274, 435] on input "Choose ه" at bounding box center [306, 439] width 224 height 18
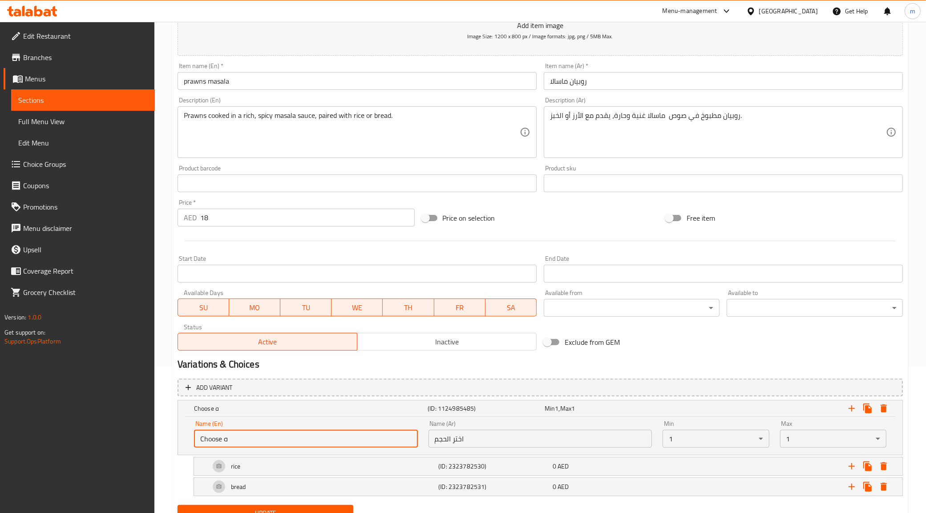
paste input "your Choose of"
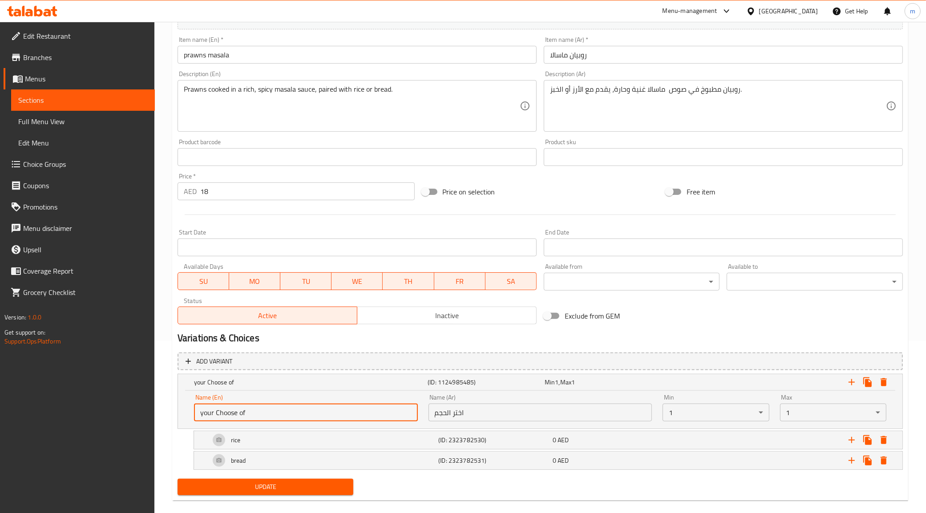
scroll to position [185, 0]
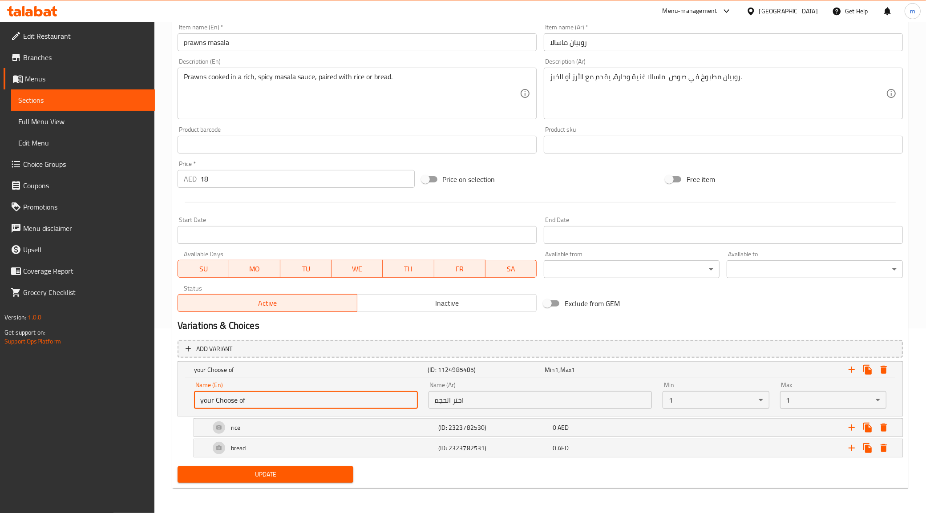
type input "your Choose of"
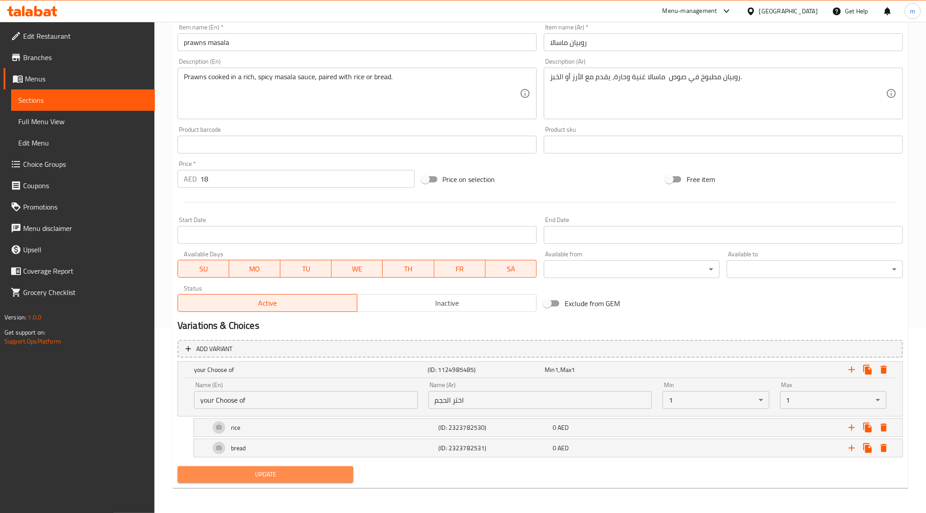
click at [310, 477] on span "Update" at bounding box center [266, 474] width 162 height 11
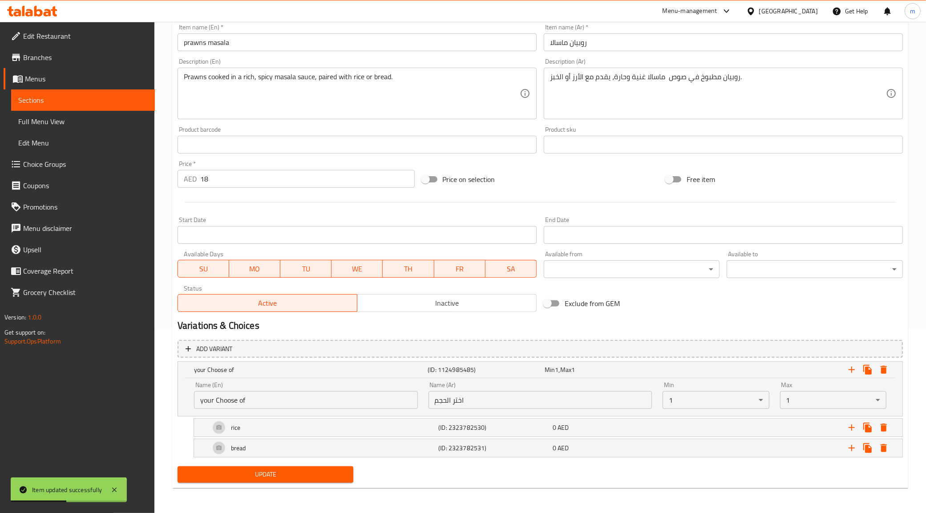
click at [243, 395] on input "your Choose of" at bounding box center [306, 400] width 224 height 18
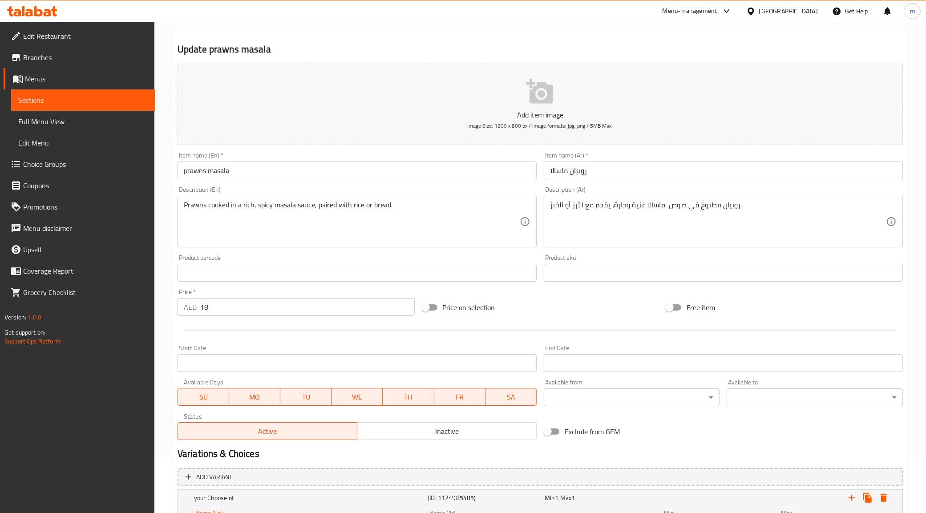
scroll to position [56, 0]
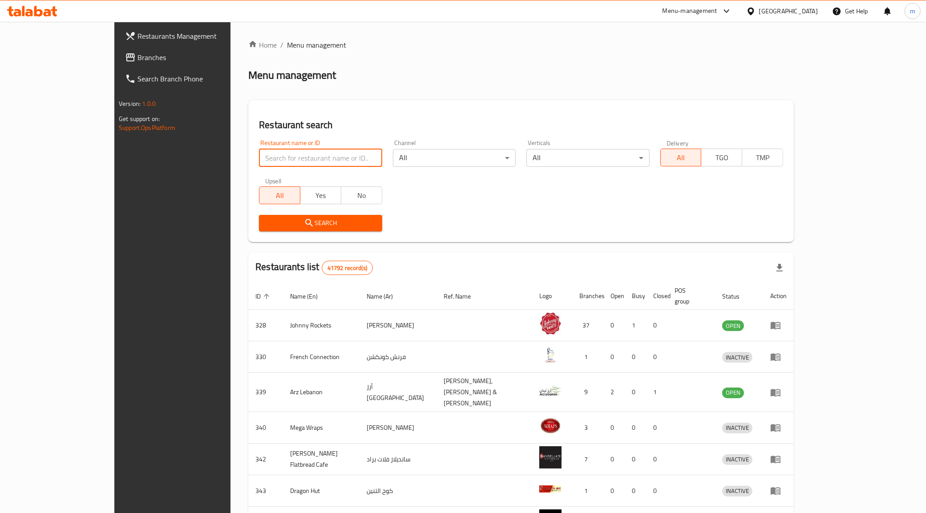
click at [317, 153] on input "search" at bounding box center [320, 158] width 123 height 18
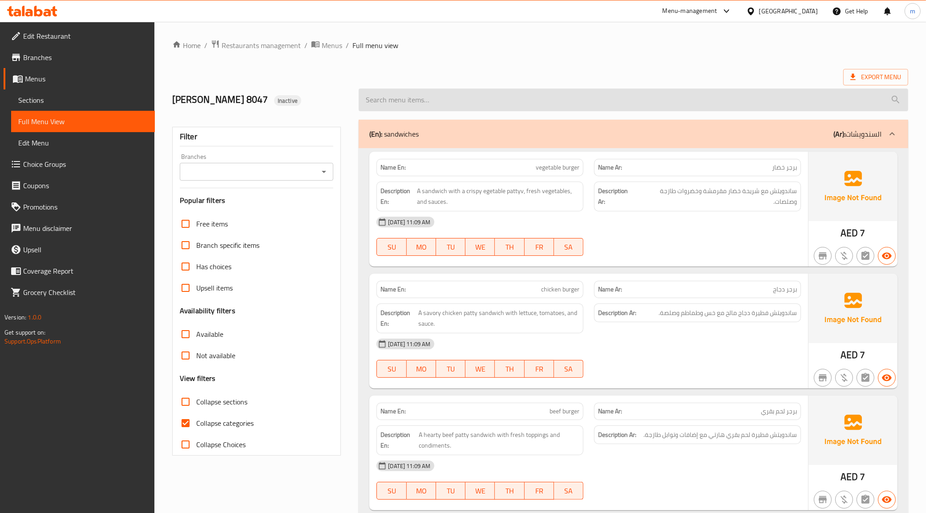
click at [513, 105] on input "search" at bounding box center [634, 100] width 550 height 23
paste input "prawns masala"
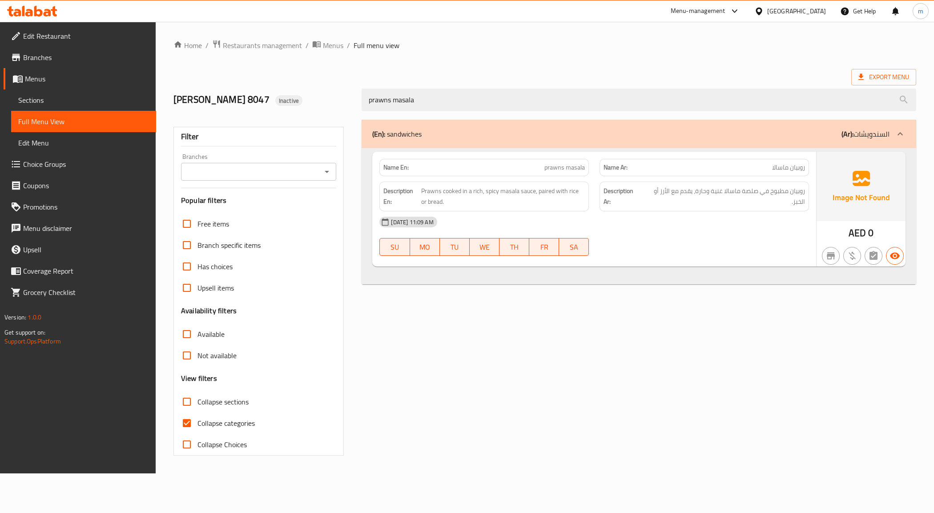
type input "prawns masala"
click at [718, 230] on div "04-10-2025 11:09 AM" at bounding box center [594, 221] width 440 height 21
click at [57, 139] on span "Edit Menu" at bounding box center [83, 142] width 131 height 11
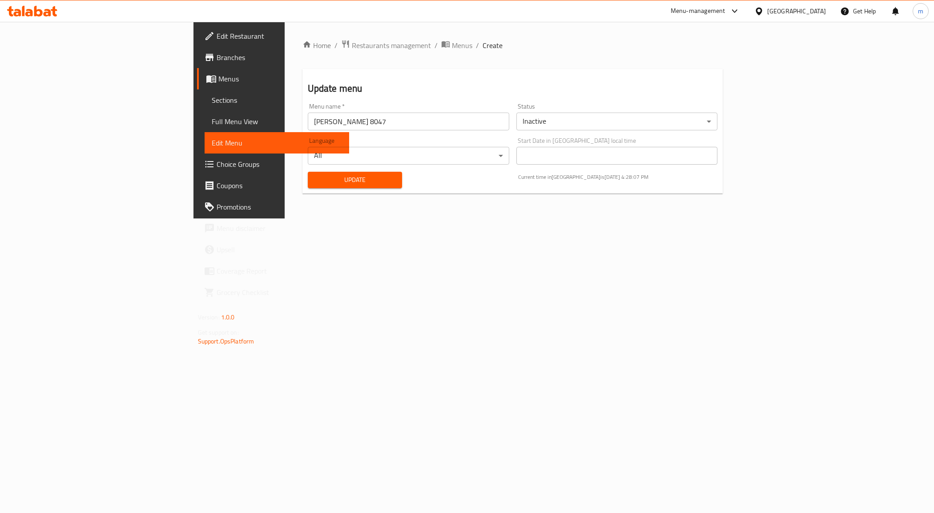
click at [218, 80] on span "Menus" at bounding box center [280, 78] width 124 height 11
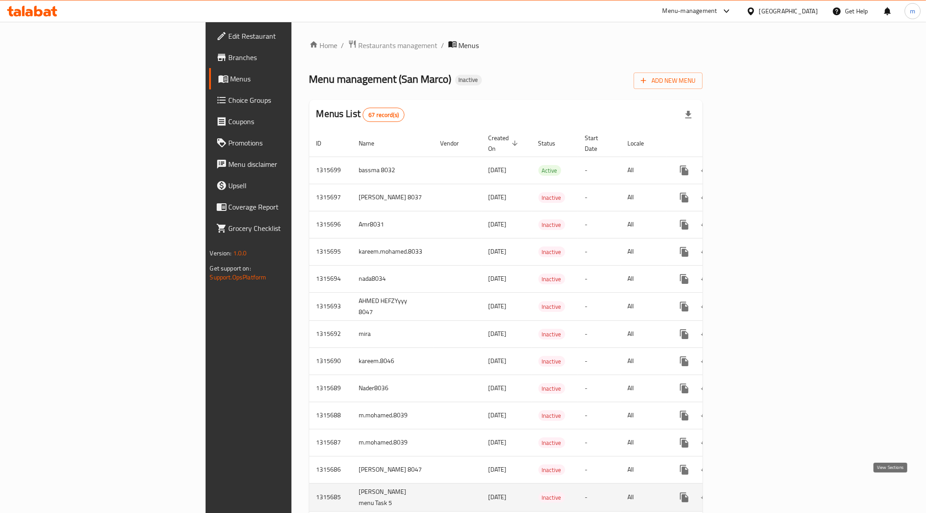
click at [752, 493] on icon "enhanced table" at bounding box center [748, 497] width 8 height 8
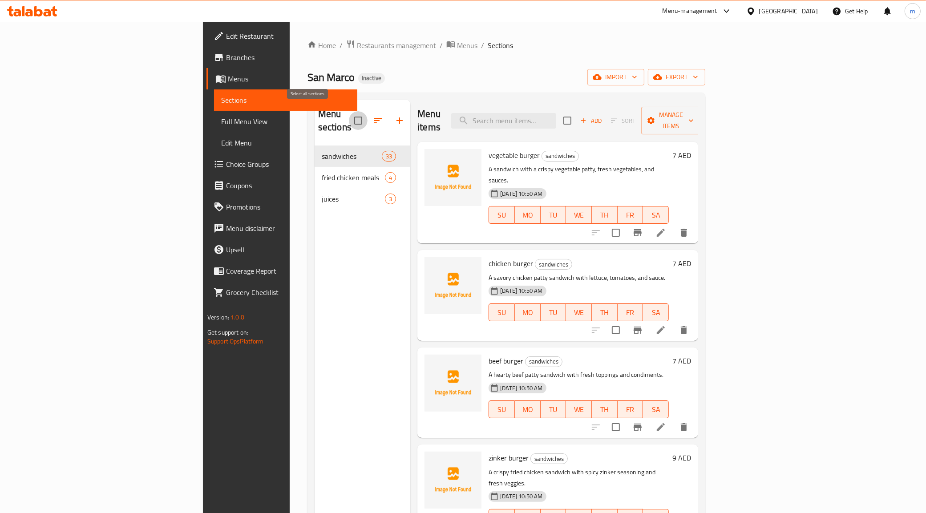
click at [349, 117] on input "checkbox" at bounding box center [358, 120] width 19 height 19
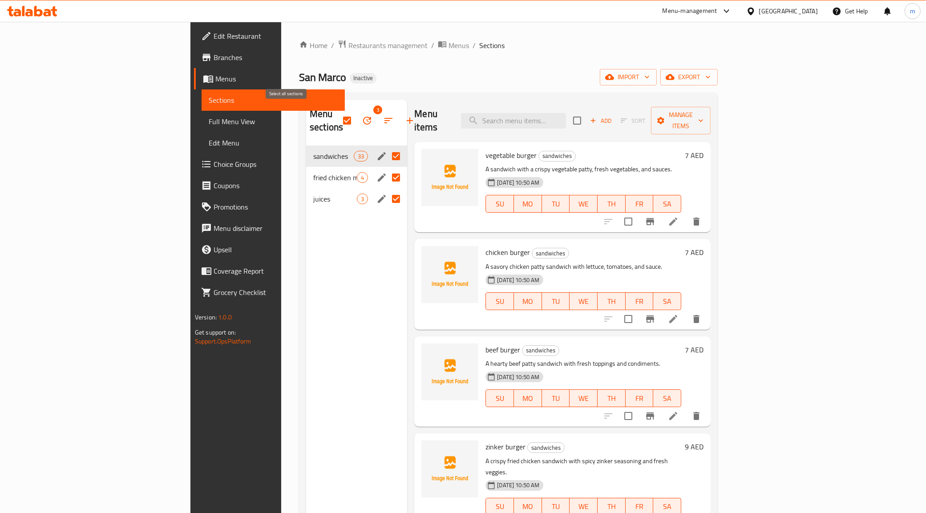
click at [338, 114] on input "checkbox" at bounding box center [347, 120] width 19 height 19
checkbox input "false"
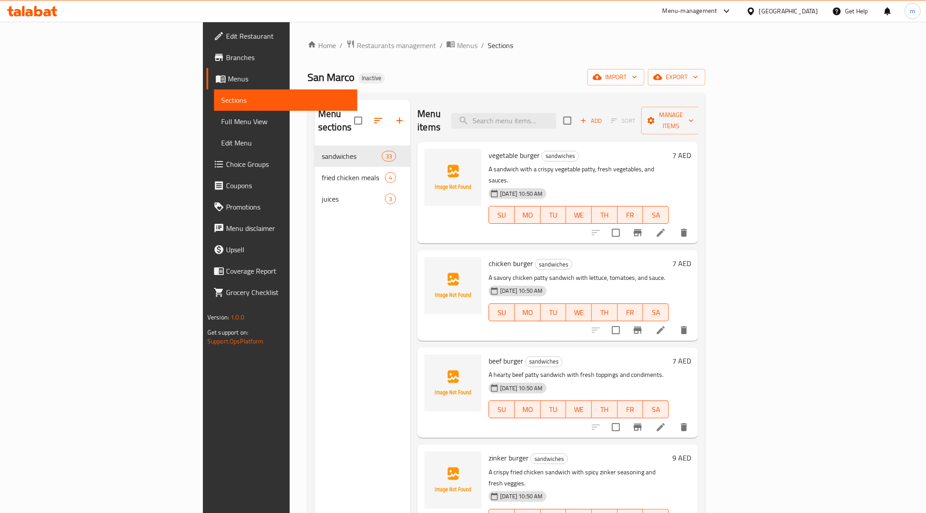
click at [221, 120] on span "Full Menu View" at bounding box center [285, 121] width 129 height 11
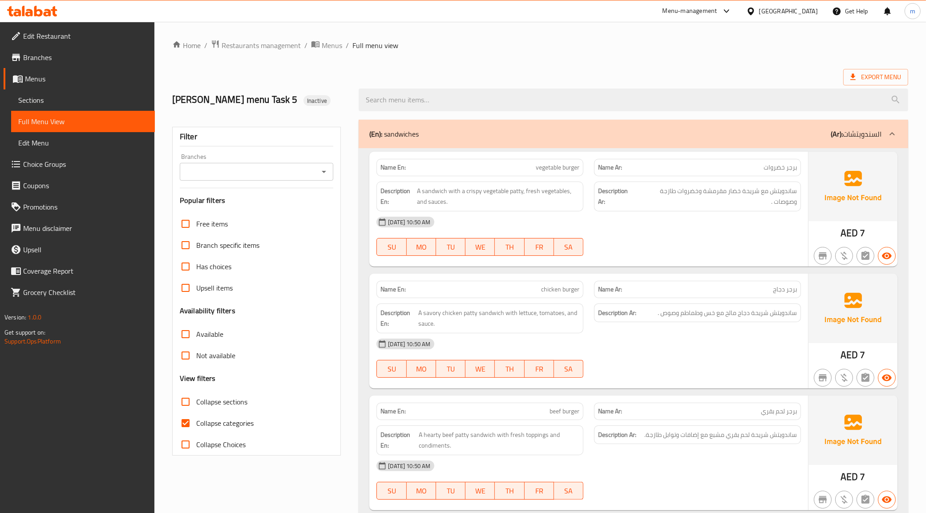
click at [186, 433] on input "Collapse categories" at bounding box center [185, 422] width 21 height 21
checkbox input "false"
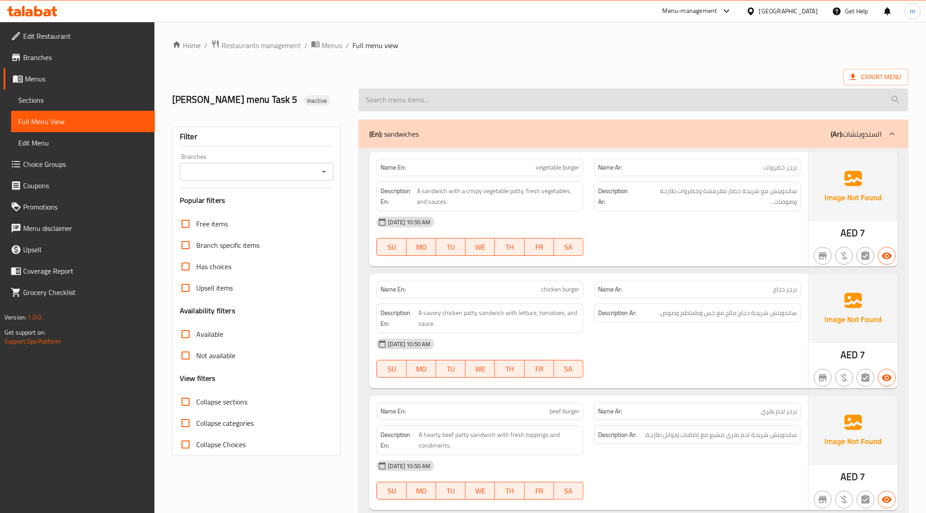
click at [606, 111] on input "search" at bounding box center [634, 100] width 550 height 23
paste input "prawns masala"
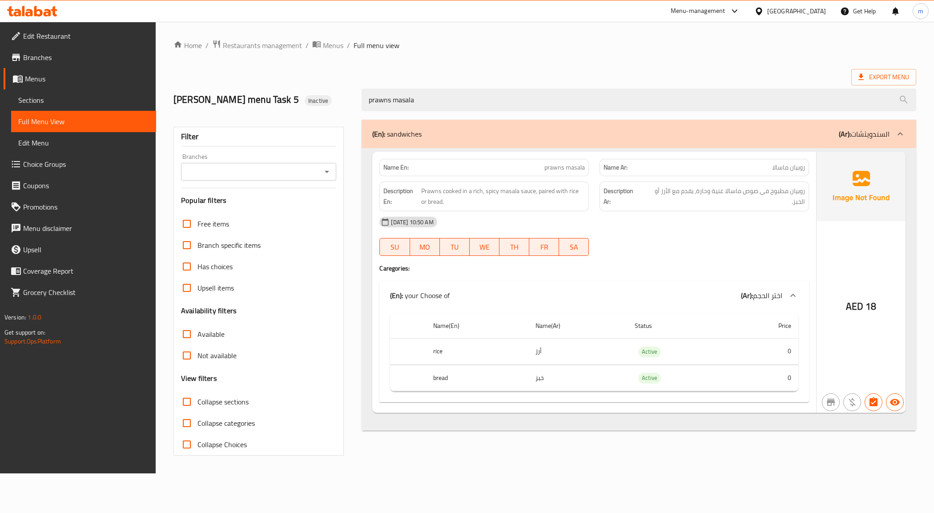
type input "prawns masala"
click at [48, 81] on span "Menus" at bounding box center [87, 78] width 124 height 11
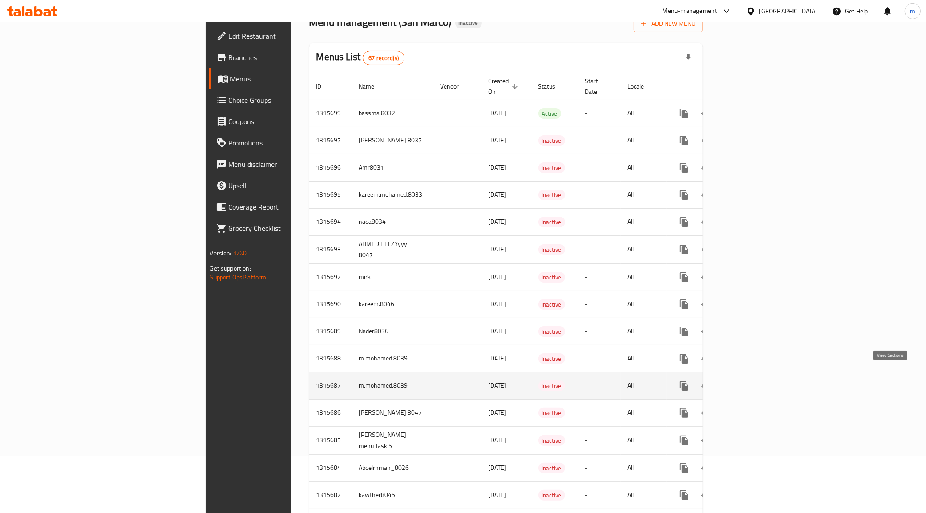
scroll to position [167, 0]
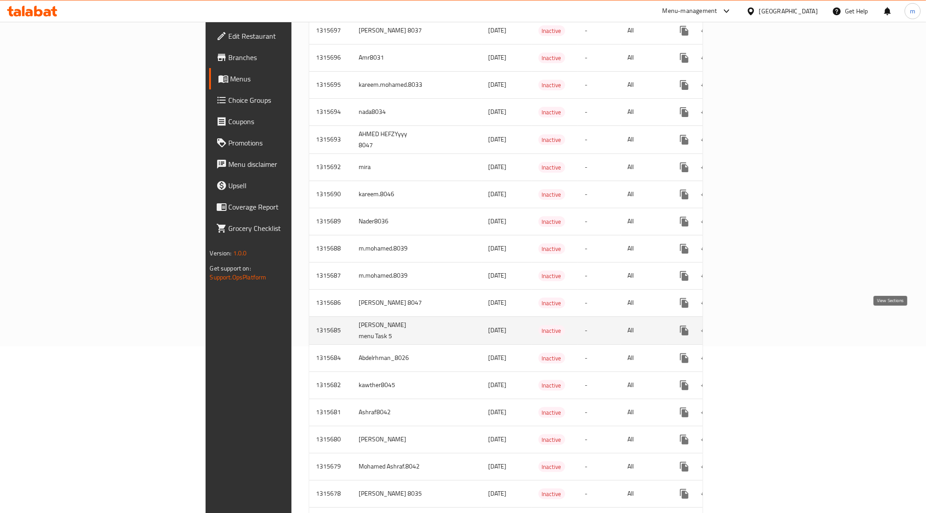
click at [752, 327] on icon "enhanced table" at bounding box center [748, 331] width 8 height 8
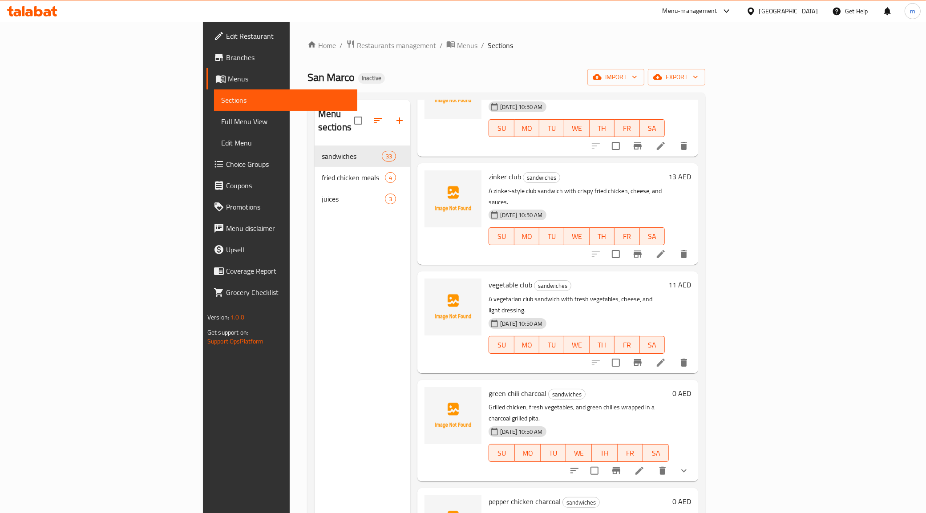
scroll to position [1001, 0]
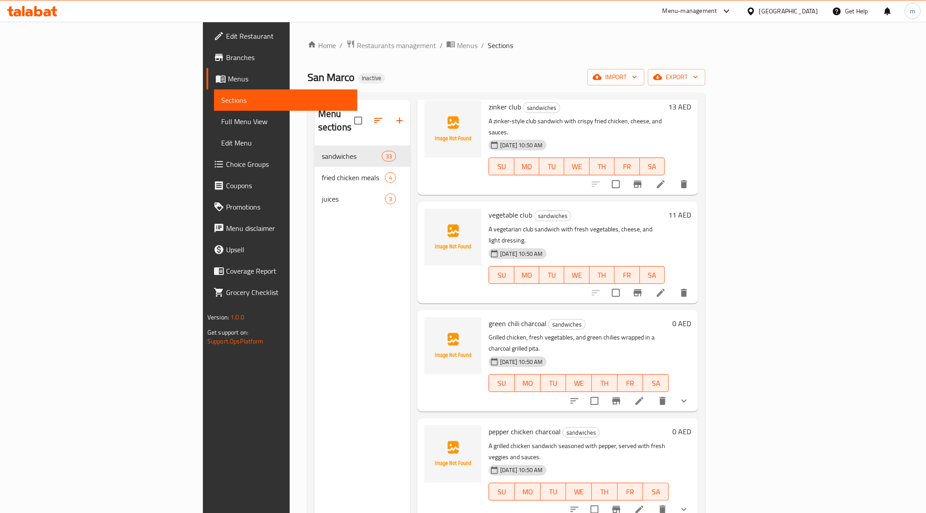
click at [489, 317] on span "green chili charcoal" at bounding box center [518, 323] width 58 height 13
copy h6 "green chili charcoal"
click at [691, 317] on div "0 AED" at bounding box center [680, 360] width 22 height 87
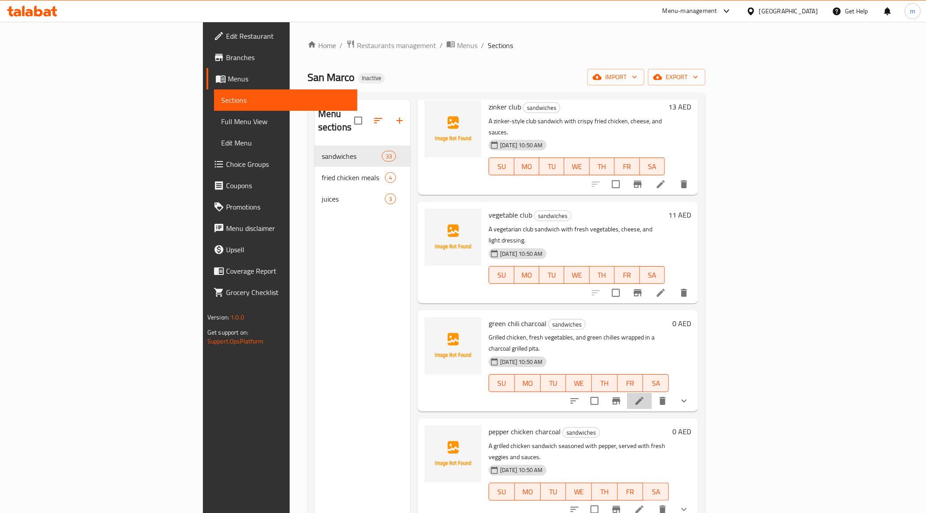
click at [645, 396] on icon at bounding box center [639, 401] width 11 height 11
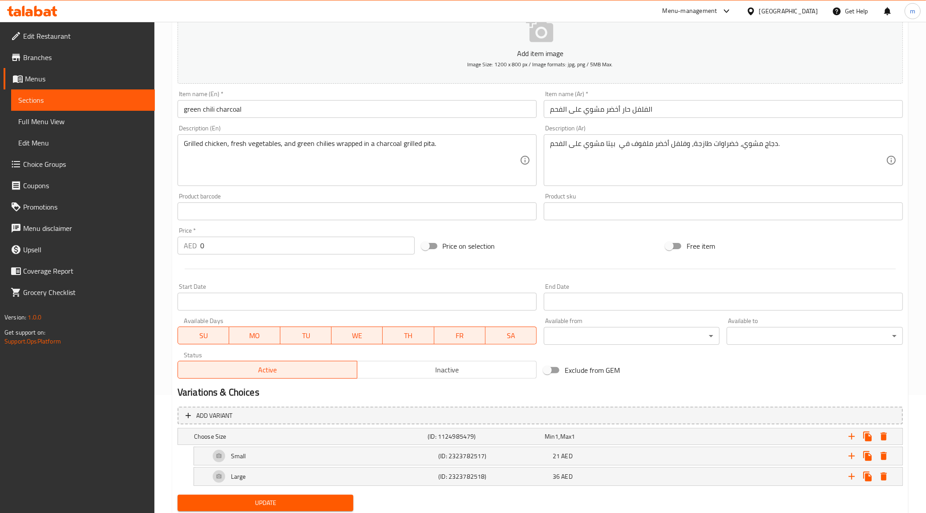
scroll to position [146, 0]
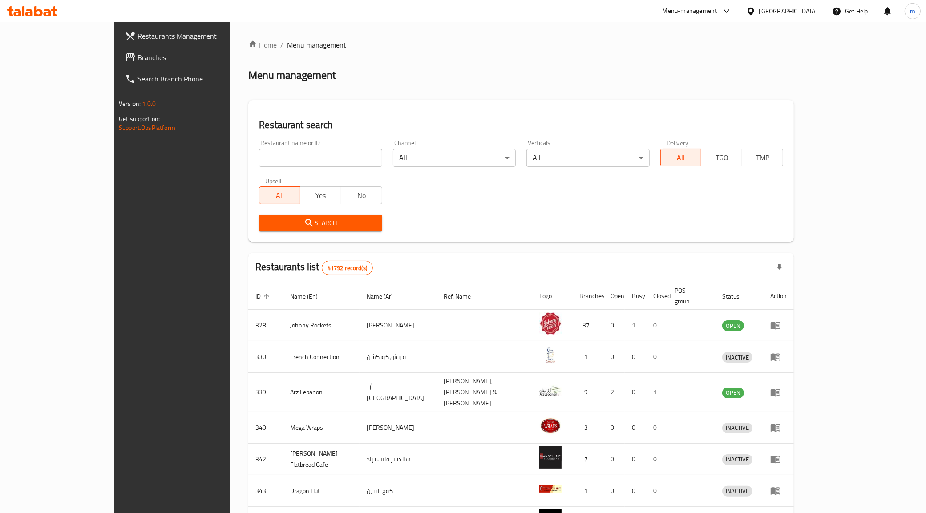
click at [137, 39] on span "Restaurants Management" at bounding box center [199, 36] width 125 height 11
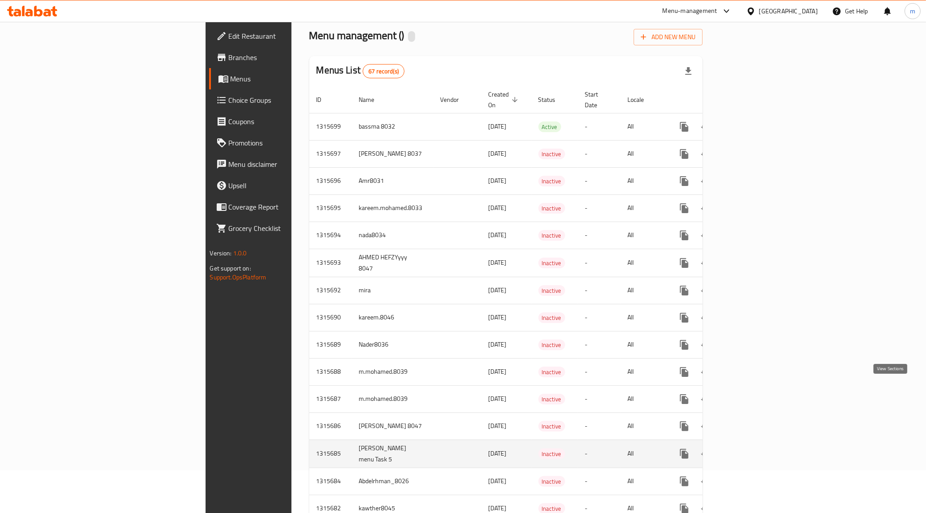
scroll to position [56, 0]
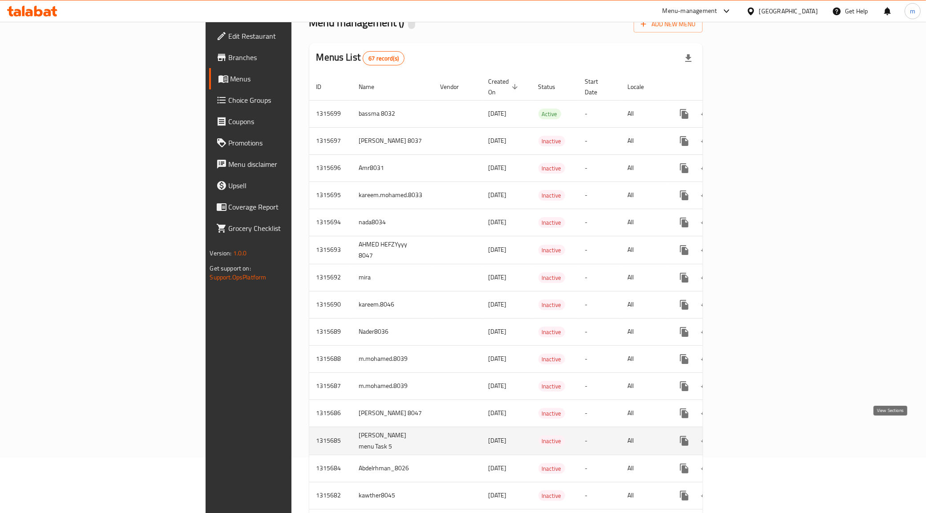
click at [752, 437] on icon "enhanced table" at bounding box center [748, 441] width 8 height 8
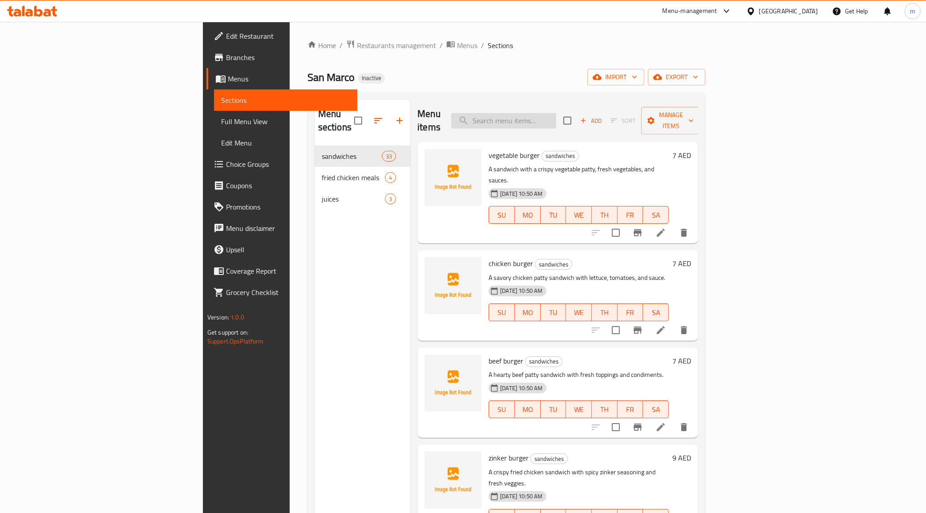
click at [556, 120] on input "search" at bounding box center [503, 121] width 105 height 16
paste input "your Choose of"
type input "your Choose of"
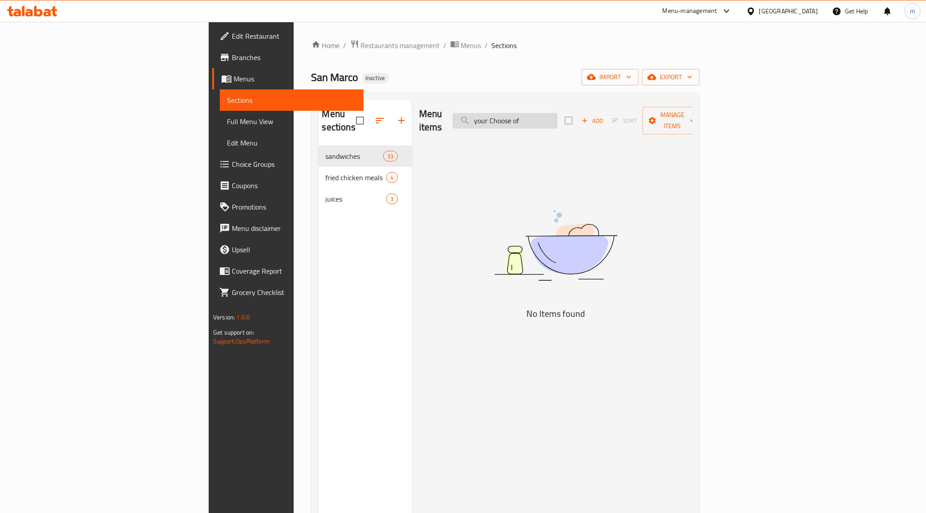
click at [558, 113] on input "your Choose of" at bounding box center [505, 121] width 105 height 16
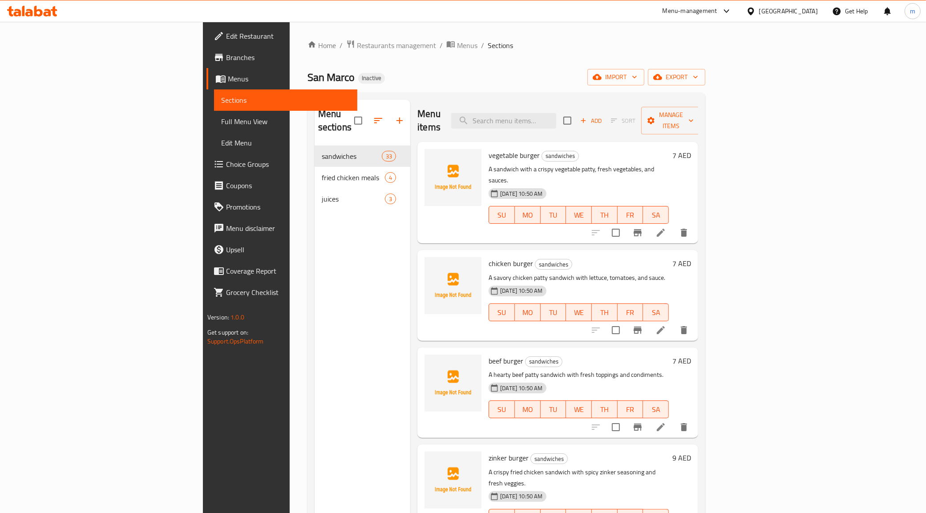
click at [221, 127] on span "Full Menu View" at bounding box center [285, 121] width 129 height 11
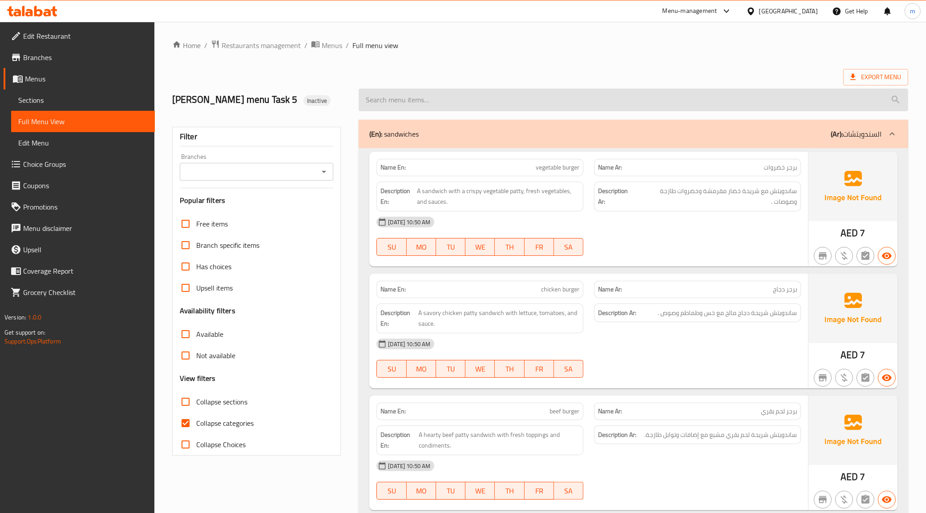
click at [485, 111] on input "search" at bounding box center [634, 100] width 550 height 23
paste input "prawns masala"
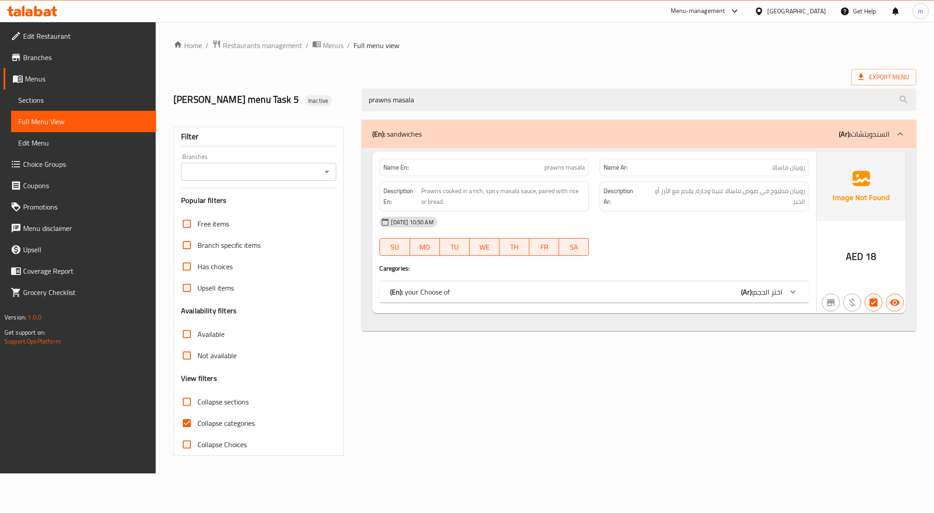
type input "prawns masala"
click at [733, 297] on div "(En): your Choose of (Ar): اختر الحجم" at bounding box center [586, 292] width 392 height 11
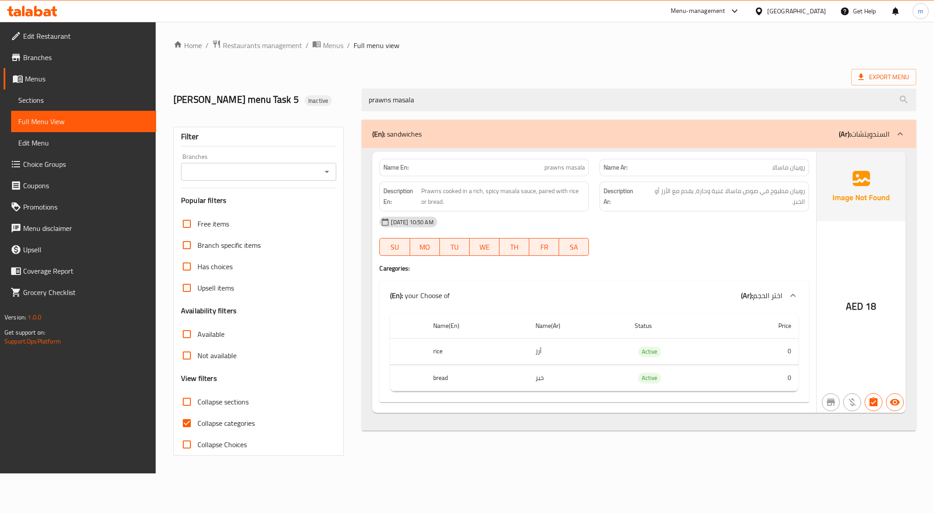
click at [760, 302] on span "اختر الحجم" at bounding box center [767, 295] width 29 height 13
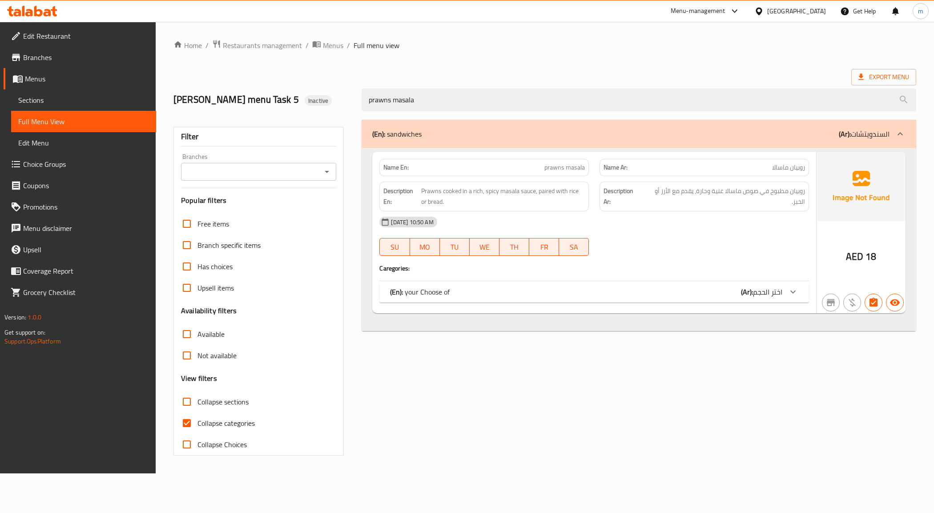
click at [757, 299] on span "اختر الحجم" at bounding box center [767, 291] width 29 height 13
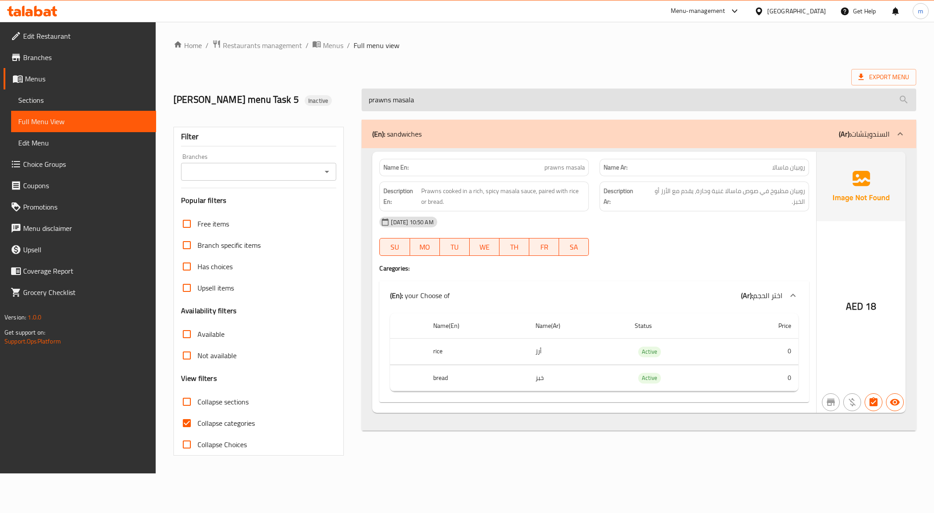
click at [467, 108] on input "prawns masala" at bounding box center [639, 100] width 554 height 23
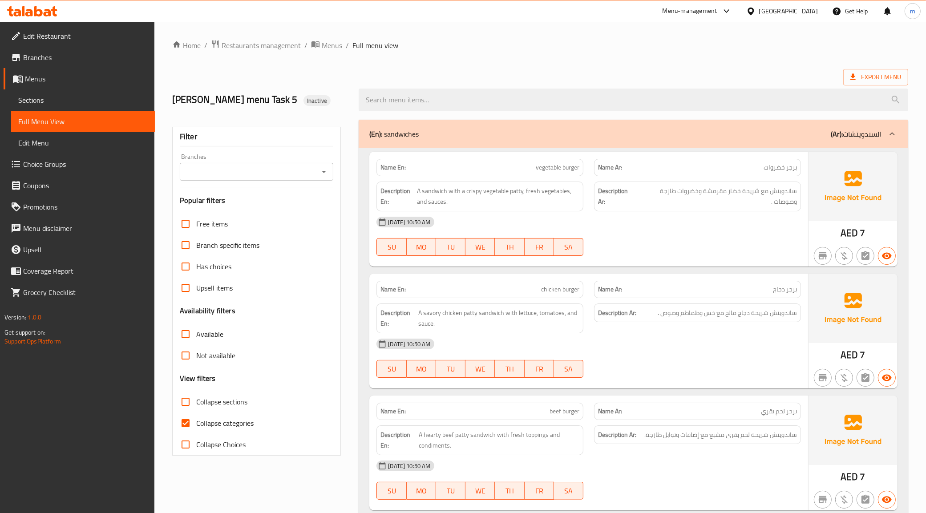
click at [32, 139] on span "Edit Menu" at bounding box center [82, 142] width 129 height 11
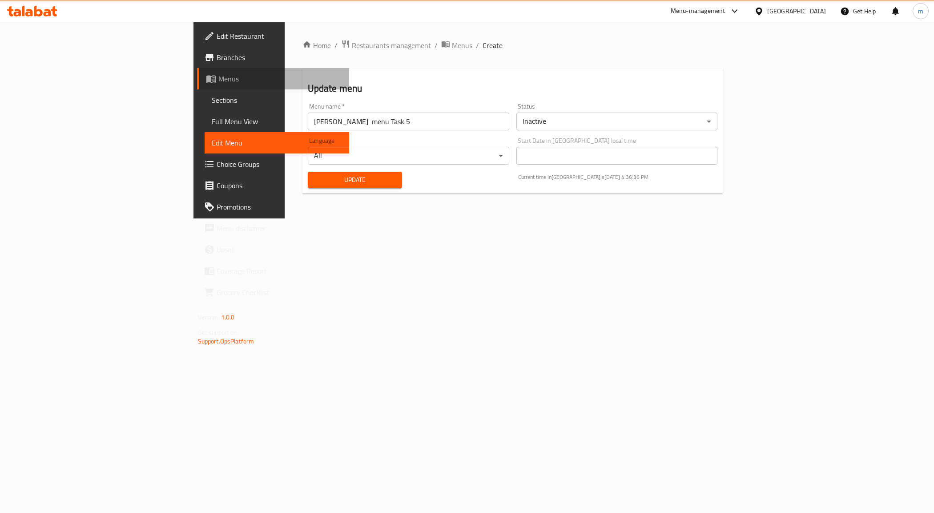
click at [218, 76] on span "Menus" at bounding box center [280, 78] width 124 height 11
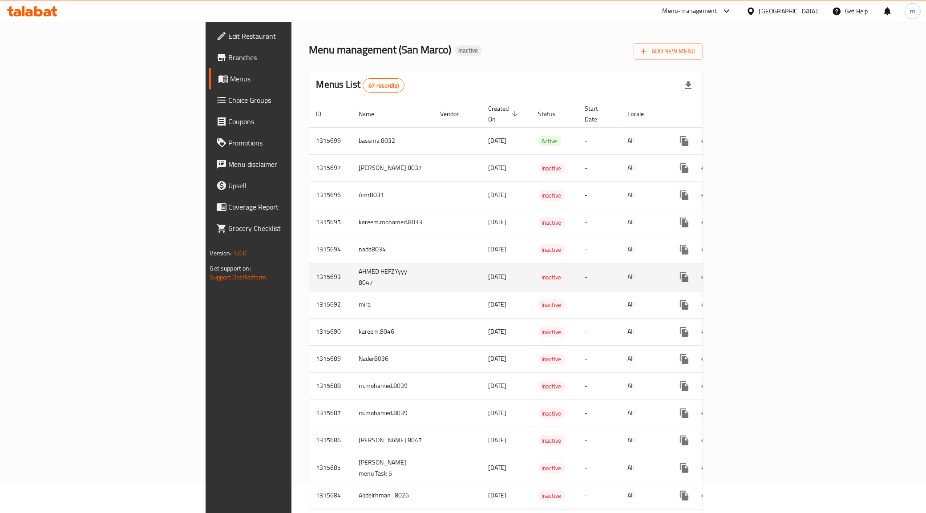
scroll to position [56, 0]
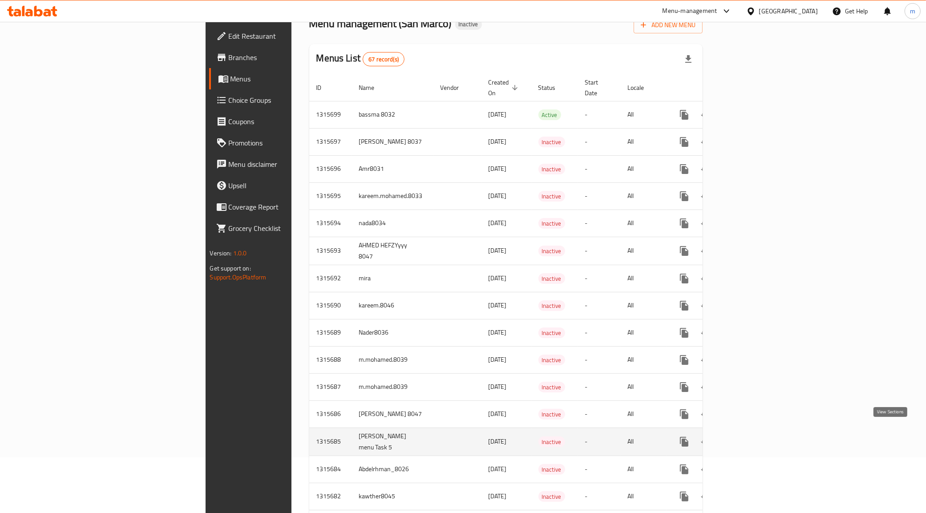
click at [754, 437] on icon "enhanced table" at bounding box center [748, 442] width 11 height 11
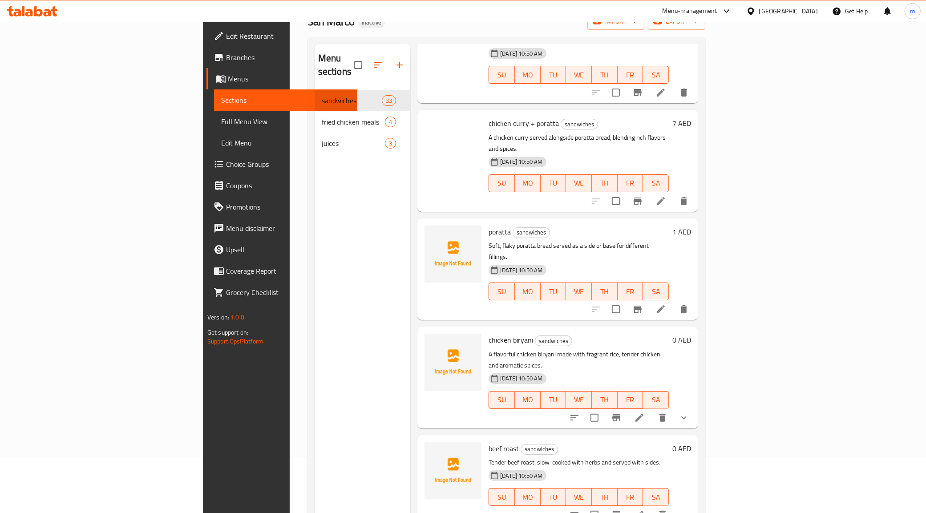
scroll to position [2464, 0]
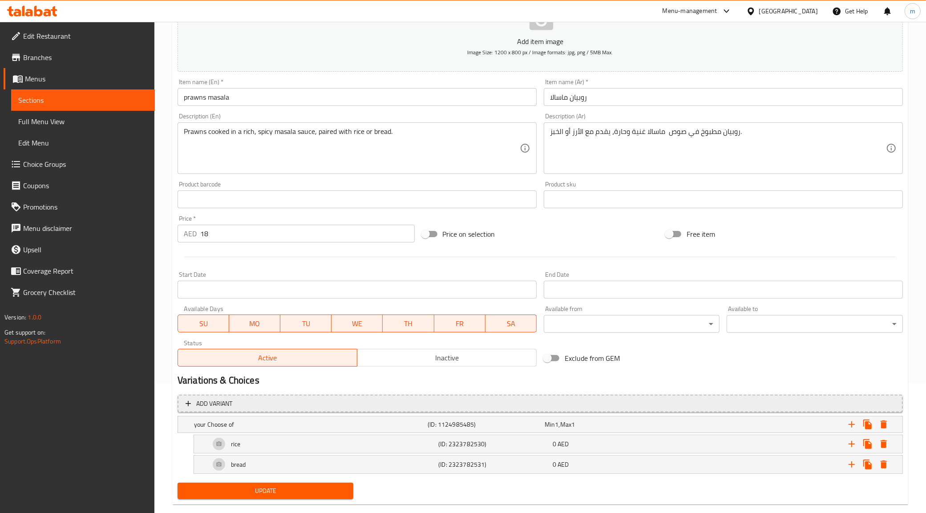
scroll to position [146, 0]
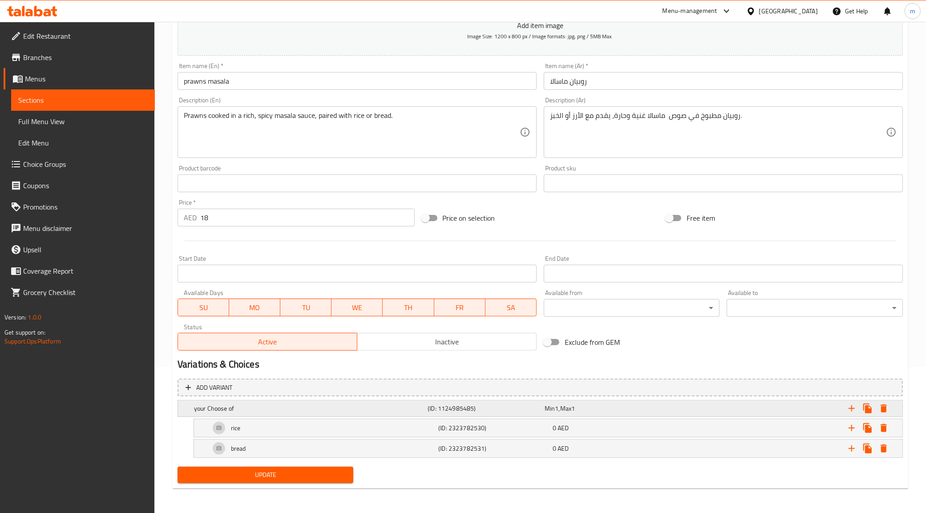
click at [279, 406] on h5 "your Choose of" at bounding box center [309, 408] width 230 height 9
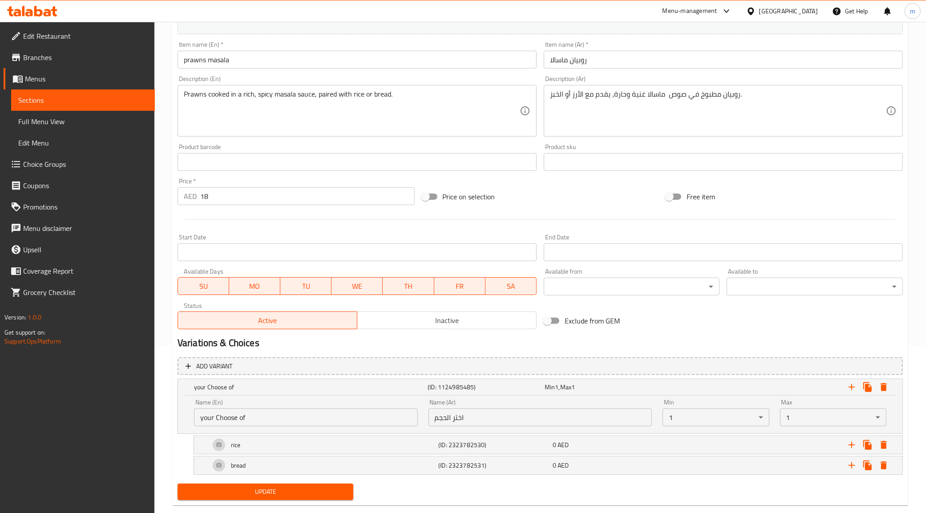
scroll to position [185, 0]
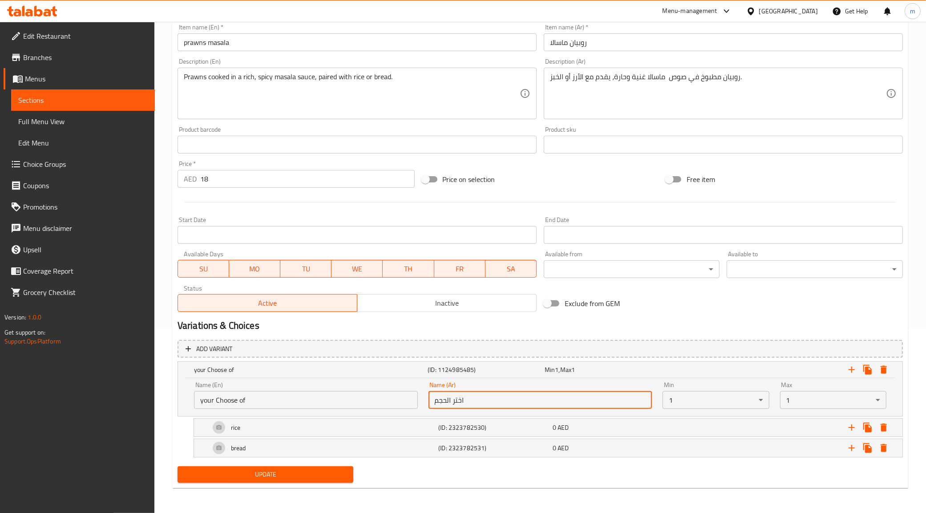
click at [499, 404] on input "اختر الحجم" at bounding box center [540, 400] width 224 height 18
type input "اختيارك من"
click at [319, 474] on span "Update" at bounding box center [266, 474] width 162 height 11
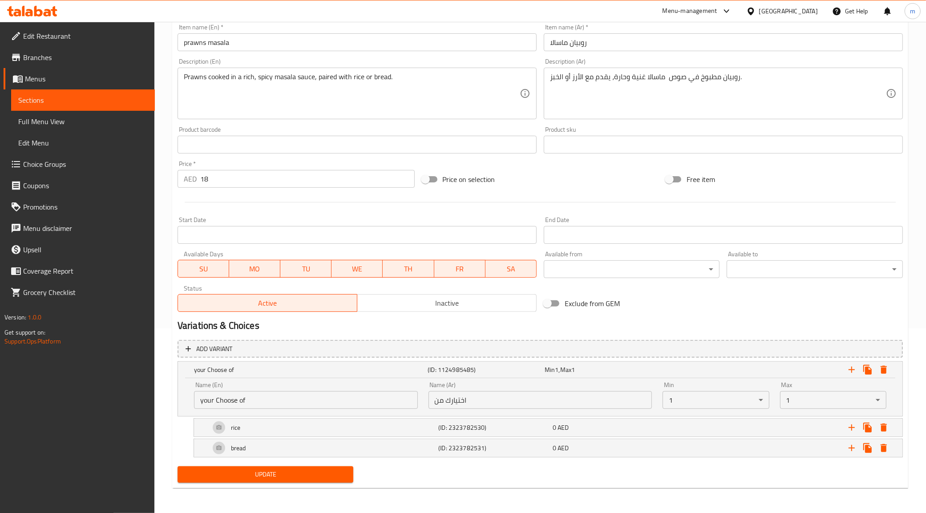
click at [293, 480] on span "Update" at bounding box center [266, 474] width 162 height 11
click at [48, 74] on span "Menus" at bounding box center [86, 78] width 123 height 11
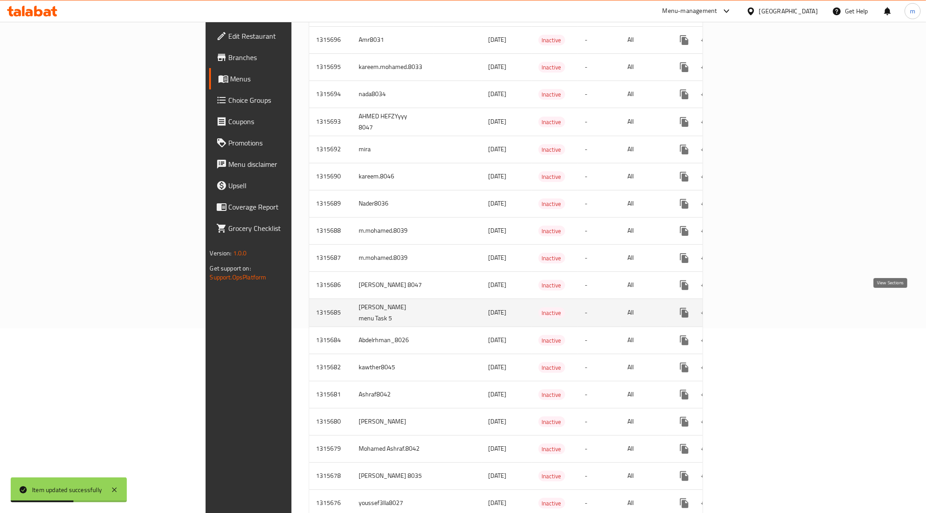
click at [754, 307] on icon "enhanced table" at bounding box center [748, 312] width 11 height 11
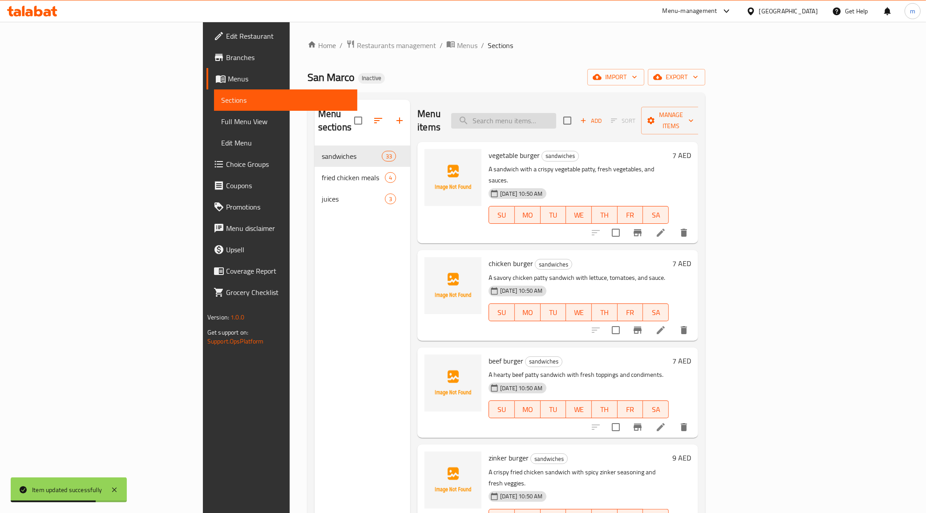
click at [556, 117] on input "search" at bounding box center [503, 121] width 105 height 16
paste input "paneer butter massala"
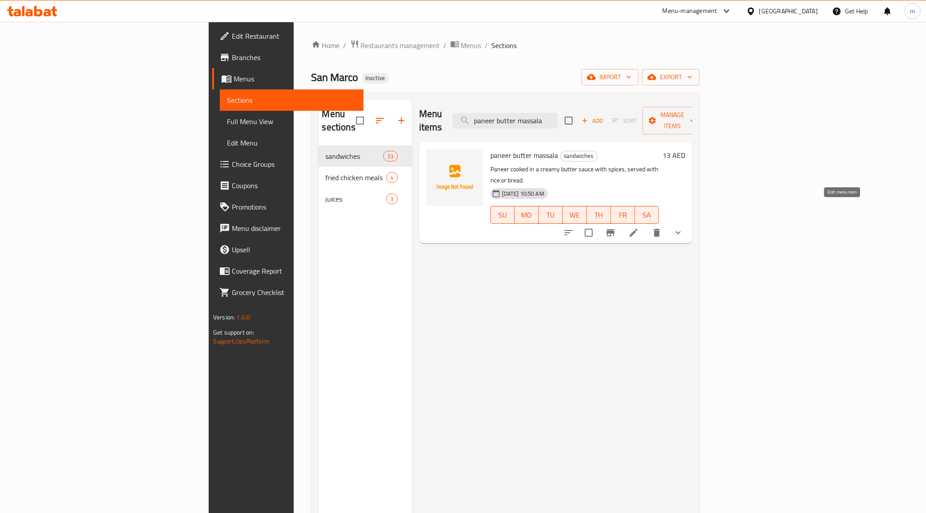
type input "paneer butter massala"
click at [639, 227] on icon at bounding box center [633, 232] width 11 height 11
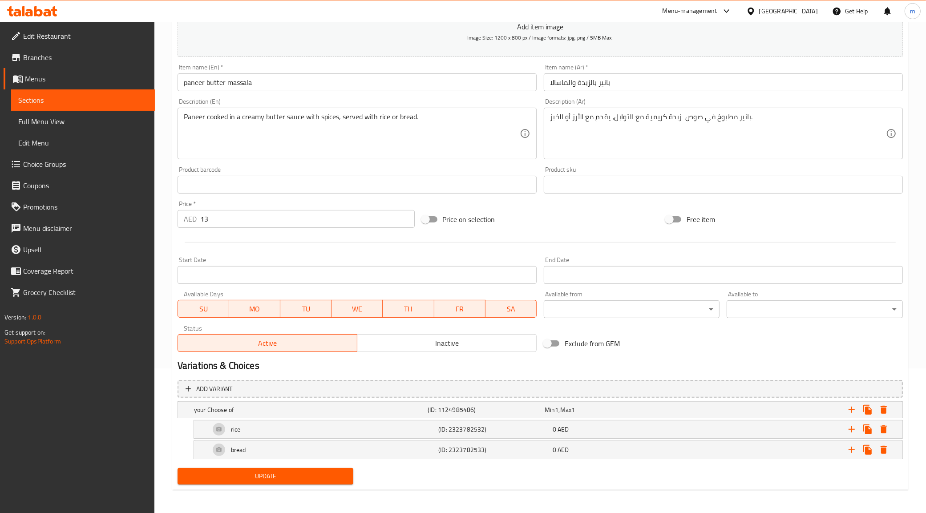
scroll to position [146, 0]
click at [382, 404] on h5 "your Choose of" at bounding box center [309, 408] width 230 height 9
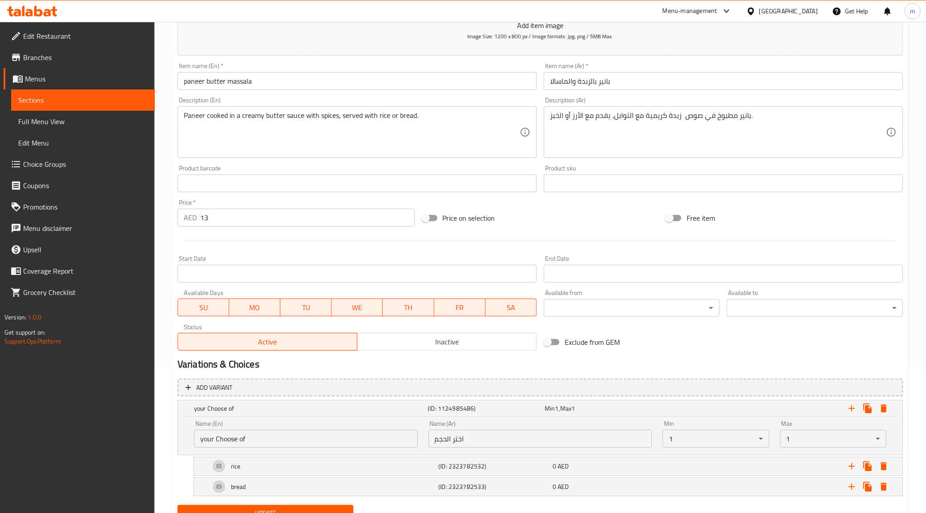
scroll to position [185, 0]
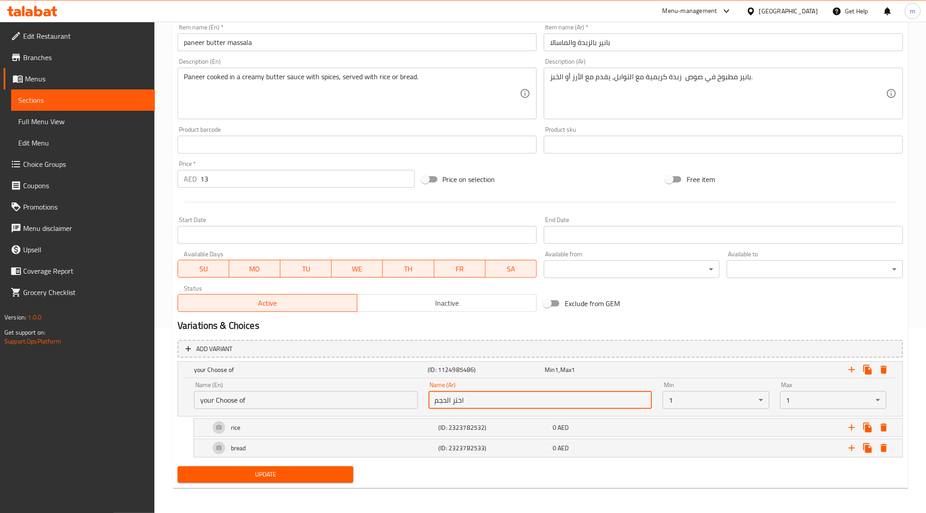
drag, startPoint x: 450, startPoint y: 398, endPoint x: 429, endPoint y: 400, distance: 20.6
click at [429, 400] on input "اختر الحجم" at bounding box center [540, 400] width 224 height 18
drag, startPoint x: 452, startPoint y: 401, endPoint x: 432, endPoint y: 401, distance: 20.0
click at [432, 401] on input "اختر الحجم" at bounding box center [540, 400] width 224 height 18
type input "اختيارك من"
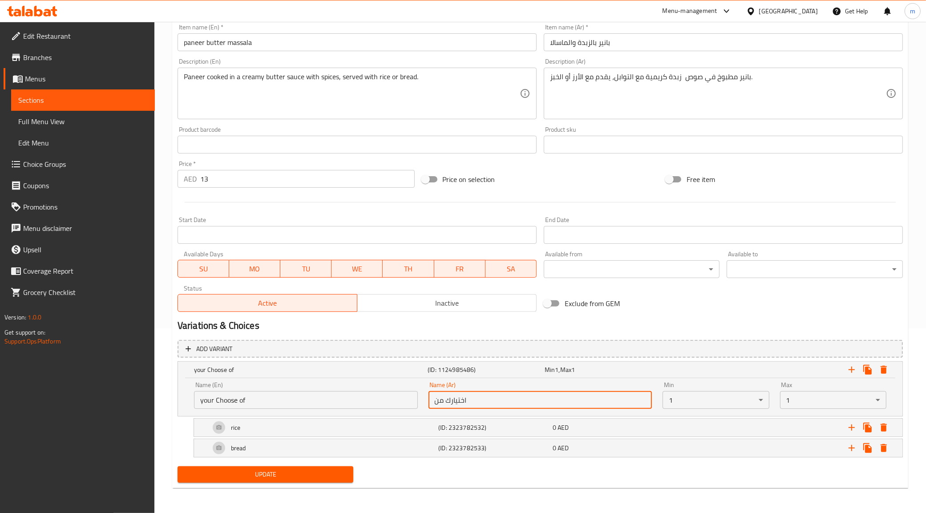
click at [304, 476] on span "Update" at bounding box center [266, 474] width 162 height 11
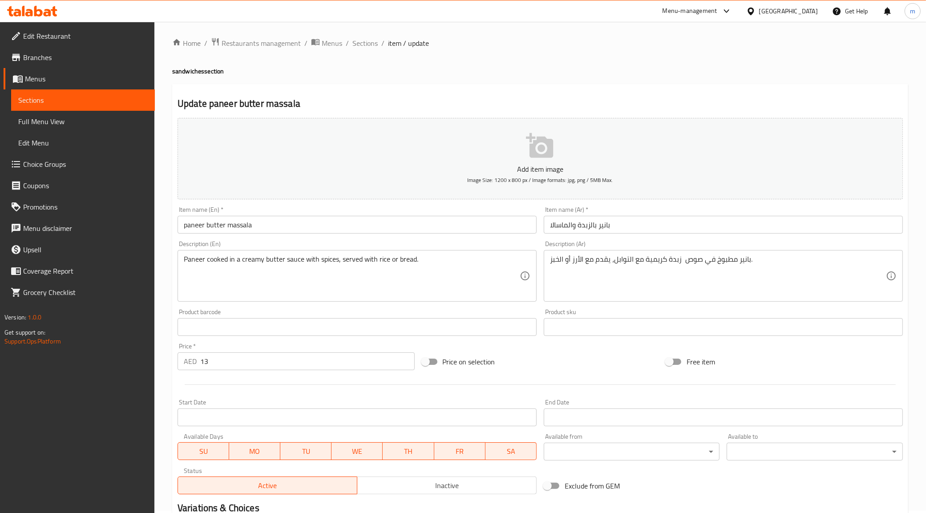
scroll to position [0, 0]
click at [279, 230] on input "paneer butter massala" at bounding box center [357, 227] width 359 height 18
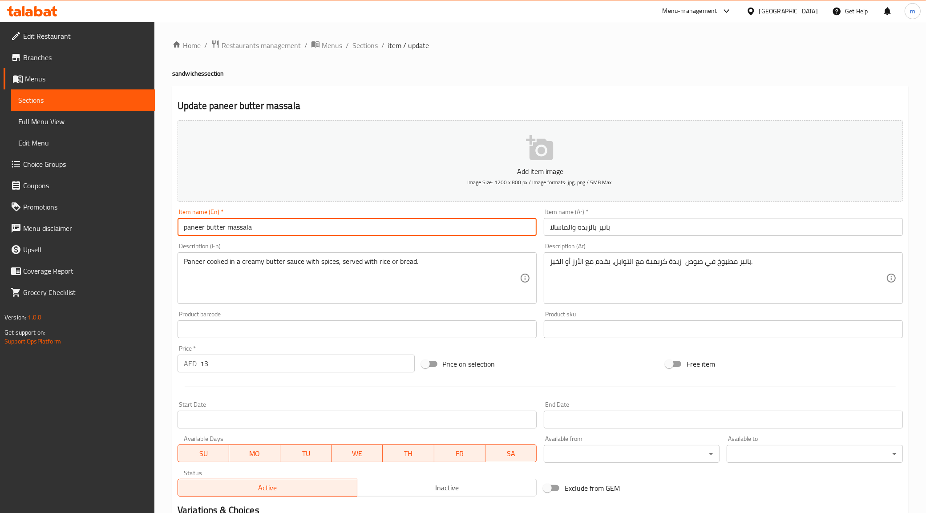
click at [279, 230] on input "paneer butter massala" at bounding box center [357, 227] width 359 height 18
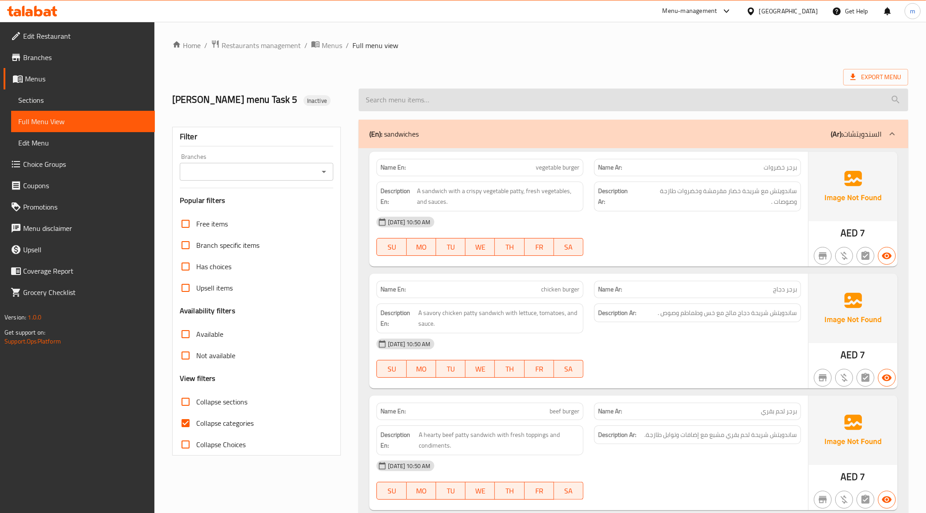
click at [470, 107] on input "search" at bounding box center [634, 100] width 550 height 23
paste input "prawns masala"
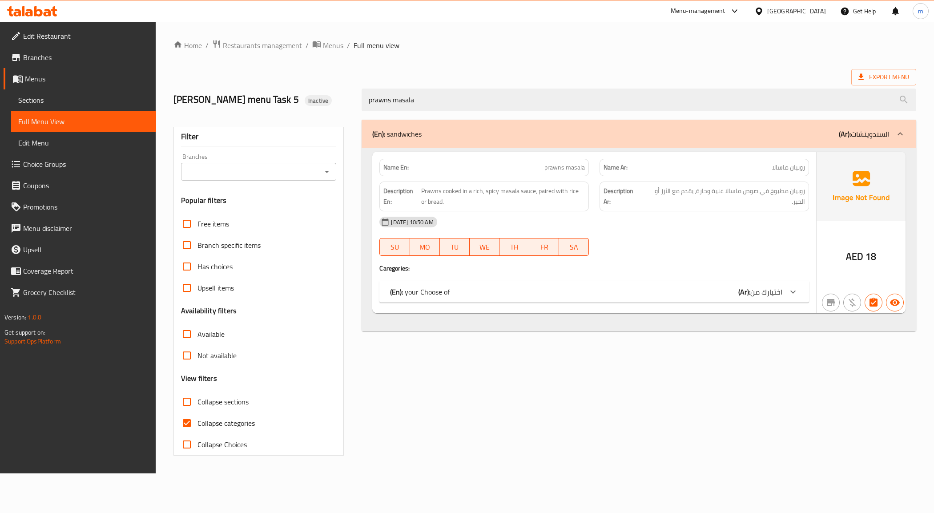
type input "prawns masala"
click at [192, 434] on input "Collapse categories" at bounding box center [186, 422] width 21 height 21
checkbox input "false"
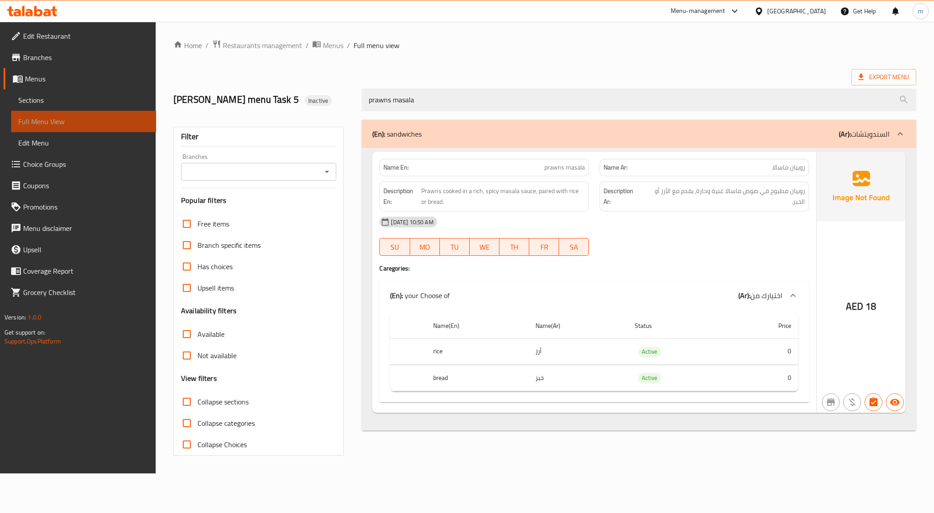
click at [42, 118] on span "Full Menu View" at bounding box center [83, 121] width 131 height 11
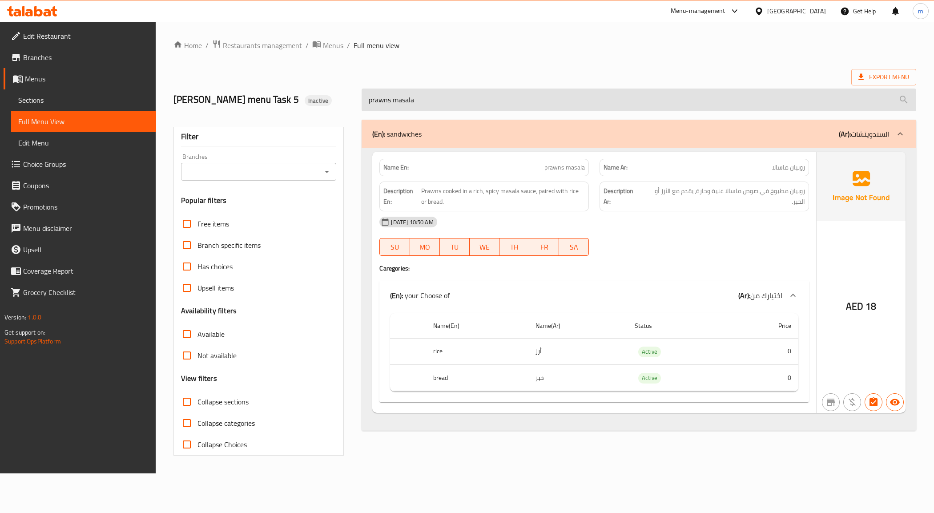
click at [472, 111] on input "prawns masala" at bounding box center [639, 100] width 554 height 23
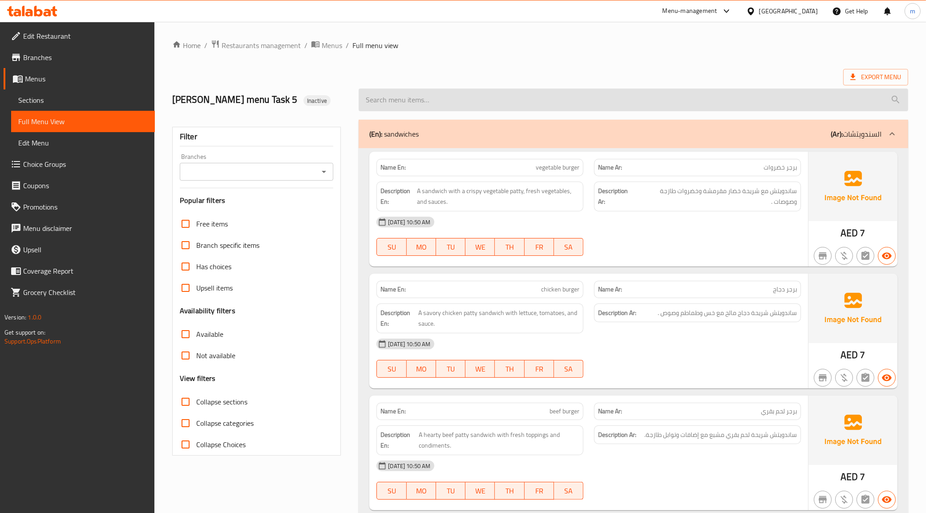
click at [626, 103] on input "search" at bounding box center [634, 100] width 550 height 23
paste input "paneer butter massala"
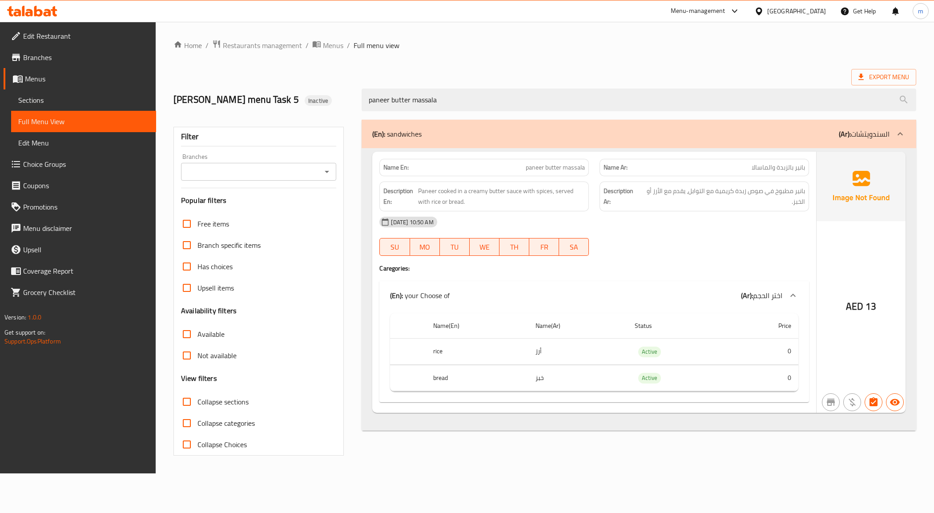
type input "paneer butter massala"
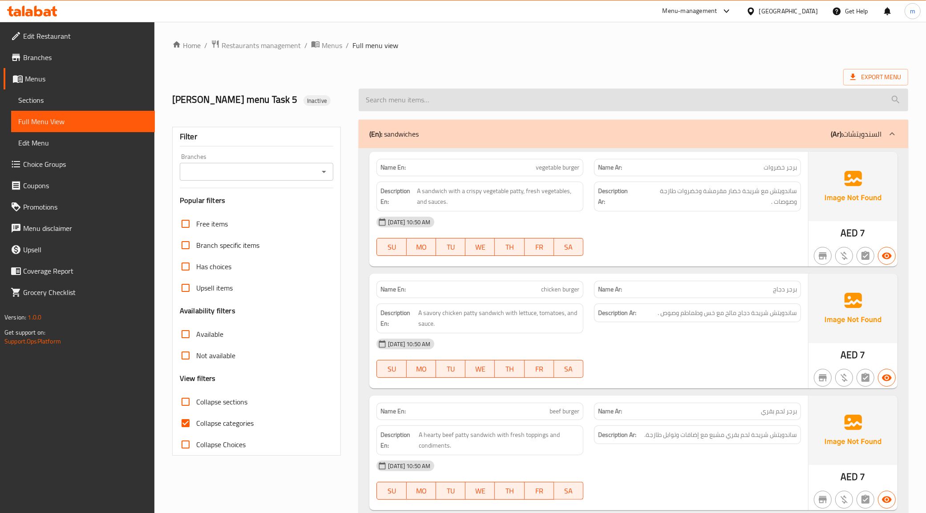
click at [554, 107] on input "search" at bounding box center [634, 100] width 550 height 23
paste input "paneer butter massala"
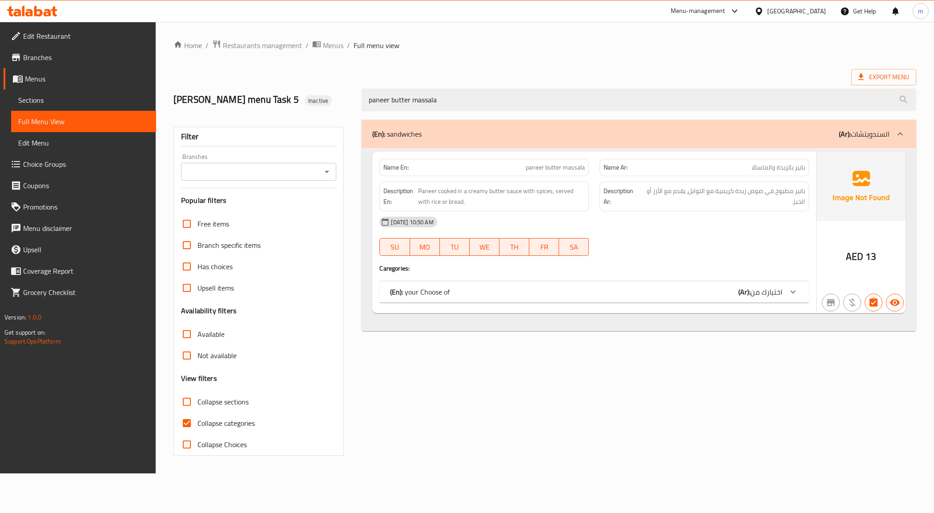
type input "paneer butter massala"
click at [694, 297] on div "(En): your Choose of (Ar): اختيارك من" at bounding box center [586, 292] width 392 height 11
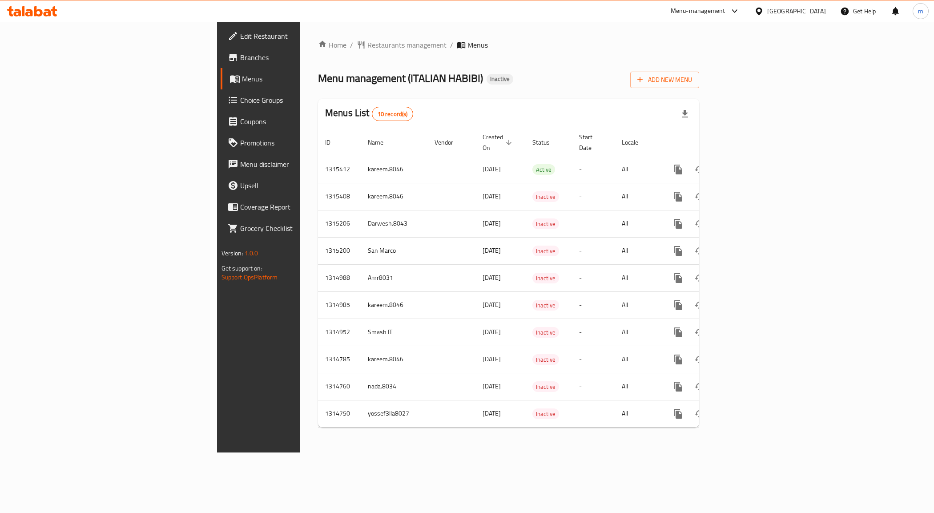
click at [240, 37] on span "Edit Restaurant" at bounding box center [303, 36] width 126 height 11
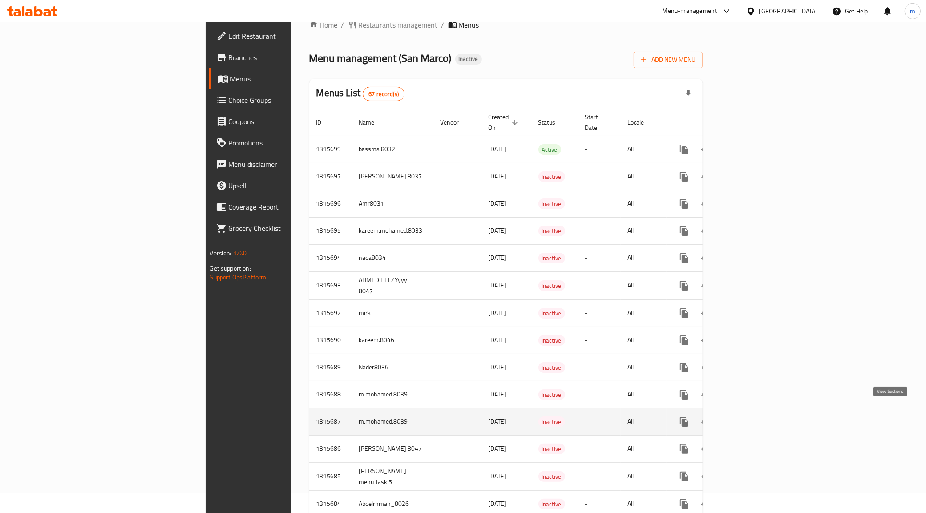
scroll to position [56, 0]
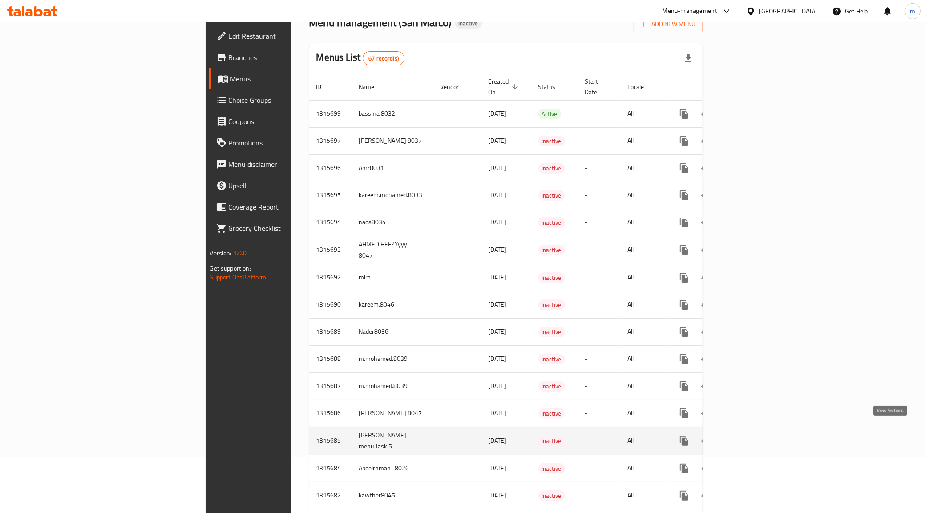
click at [754, 436] on icon "enhanced table" at bounding box center [748, 441] width 11 height 11
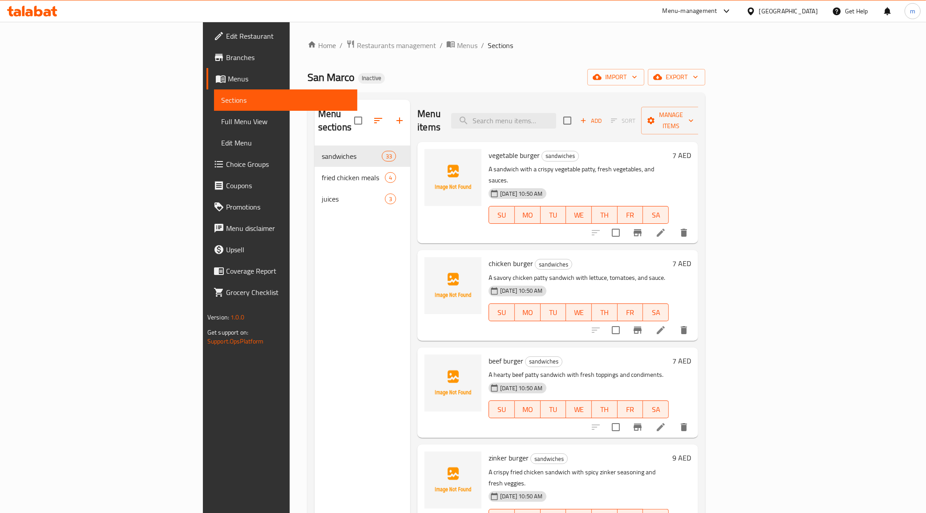
click at [221, 116] on span "Full Menu View" at bounding box center [285, 121] width 129 height 11
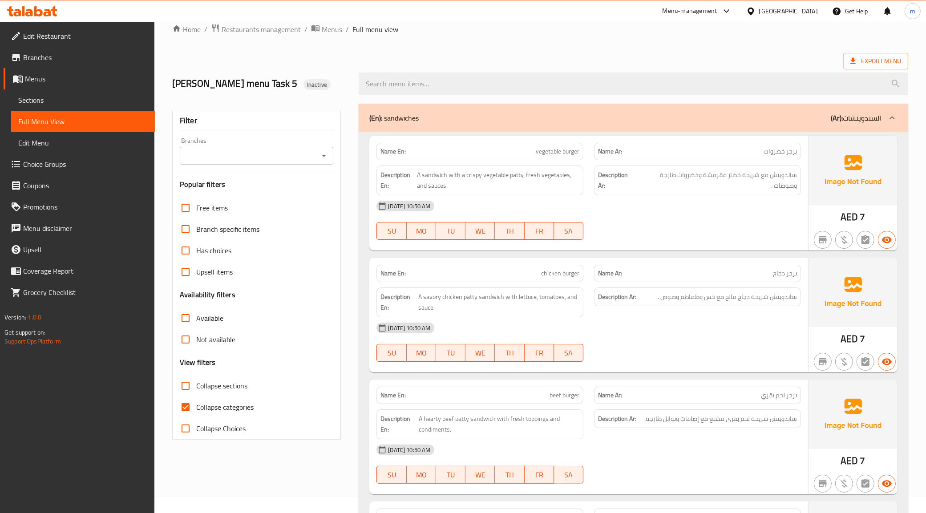
scroll to position [111, 0]
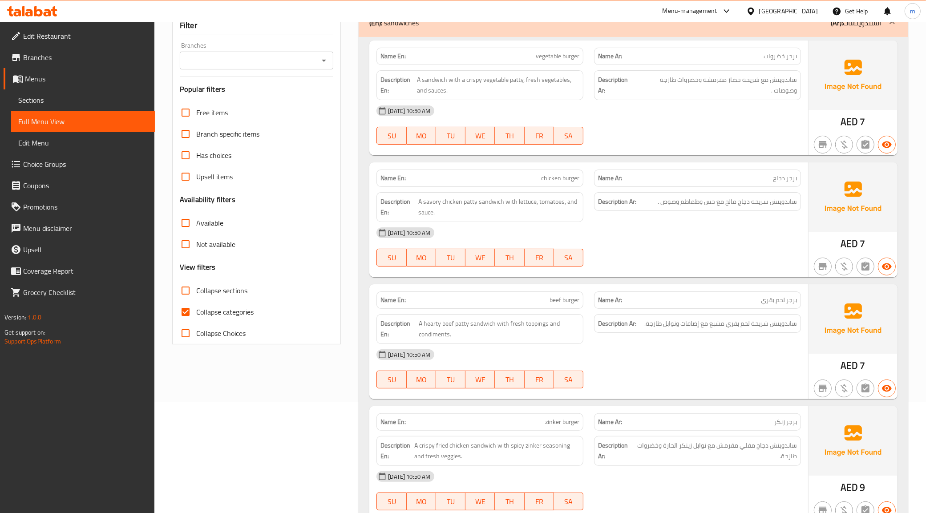
click at [196, 317] on span "Collapse categories" at bounding box center [224, 312] width 57 height 11
click at [196, 321] on input "Collapse categories" at bounding box center [185, 311] width 21 height 21
checkbox input "false"
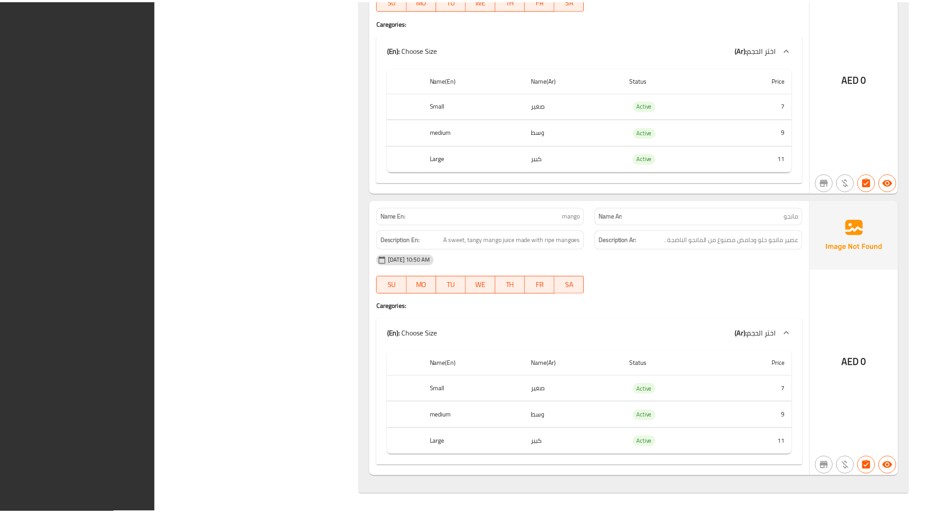
scroll to position [6358, 0]
